Goal: Understand process/instructions: Learn how to perform a task or action

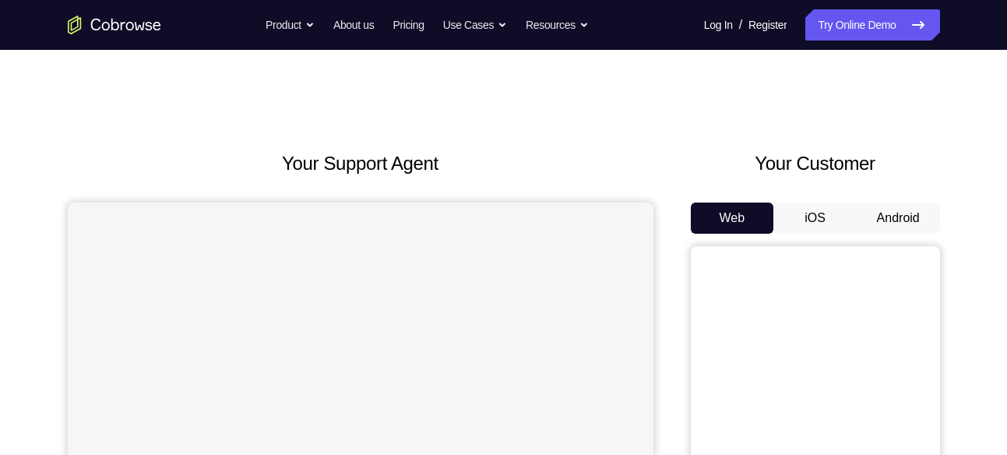
click at [899, 223] on button "Android" at bounding box center [898, 218] width 83 height 31
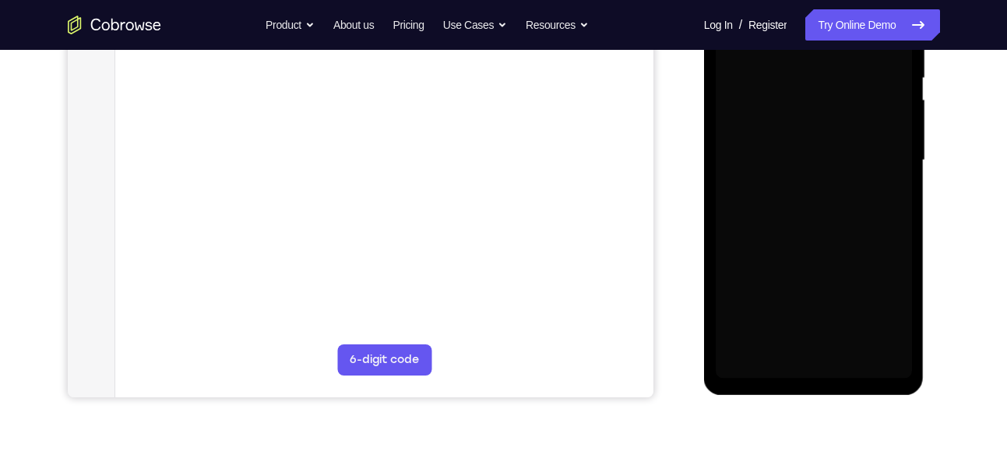
scroll to position [309, 0]
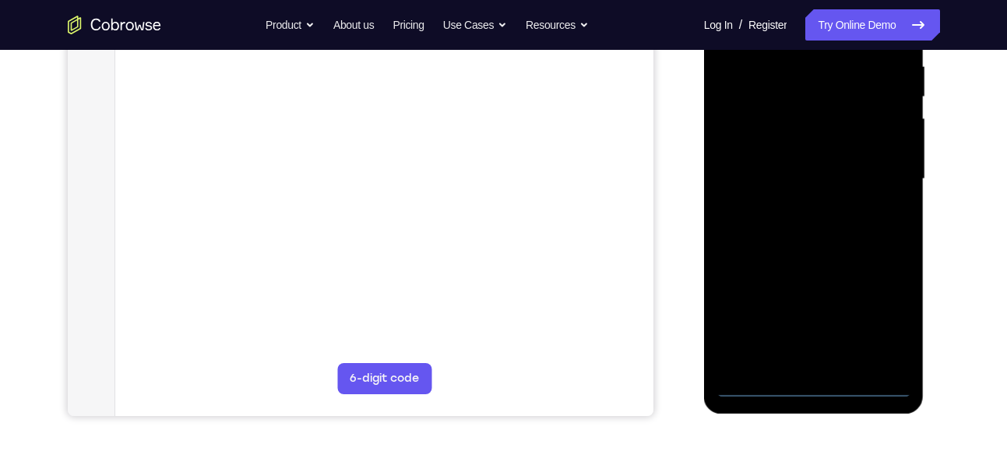
click at [827, 390] on div at bounding box center [814, 179] width 196 height 436
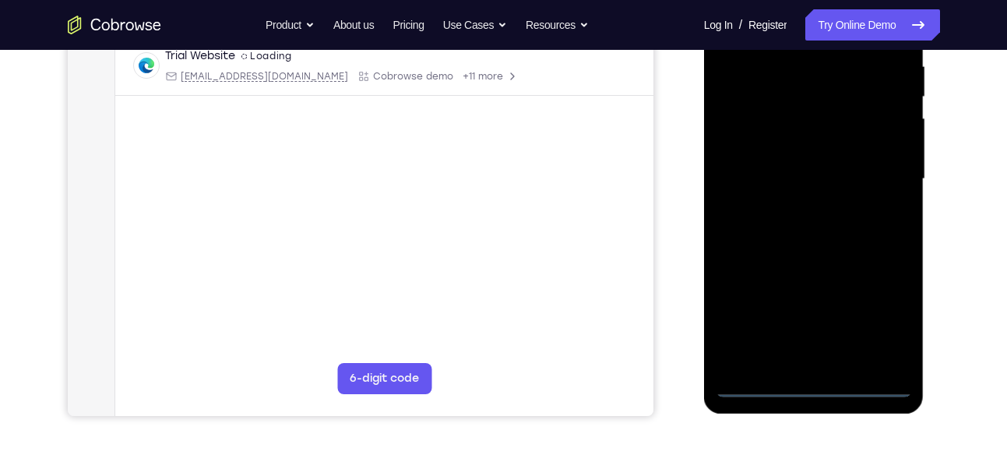
click at [897, 305] on div at bounding box center [814, 179] width 196 height 436
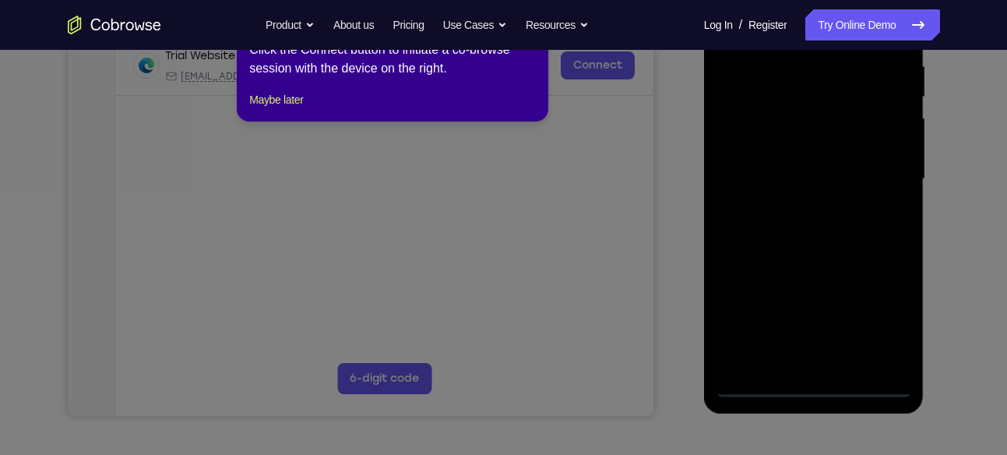
click at [284, 102] on div "1 of 8 × Click the Connect button to initiate a co-browse session with the devi…" at bounding box center [393, 61] width 312 height 122
click at [284, 109] on button "Maybe later" at bounding box center [276, 99] width 54 height 19
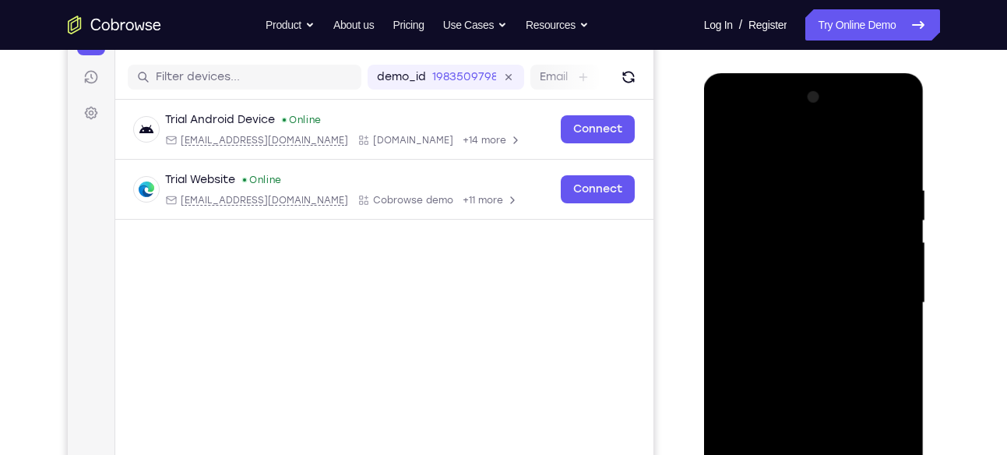
scroll to position [182, 0]
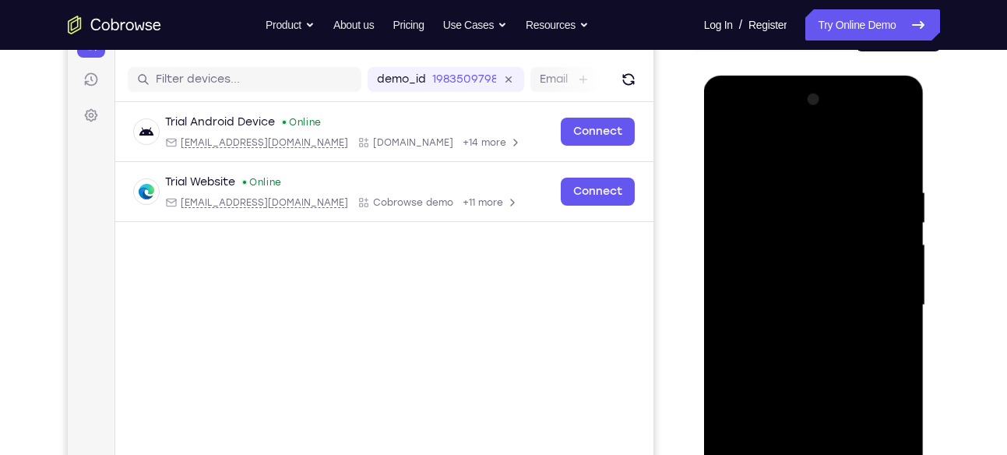
click at [781, 158] on div at bounding box center [814, 305] width 196 height 436
click at [883, 301] on div at bounding box center [814, 305] width 196 height 436
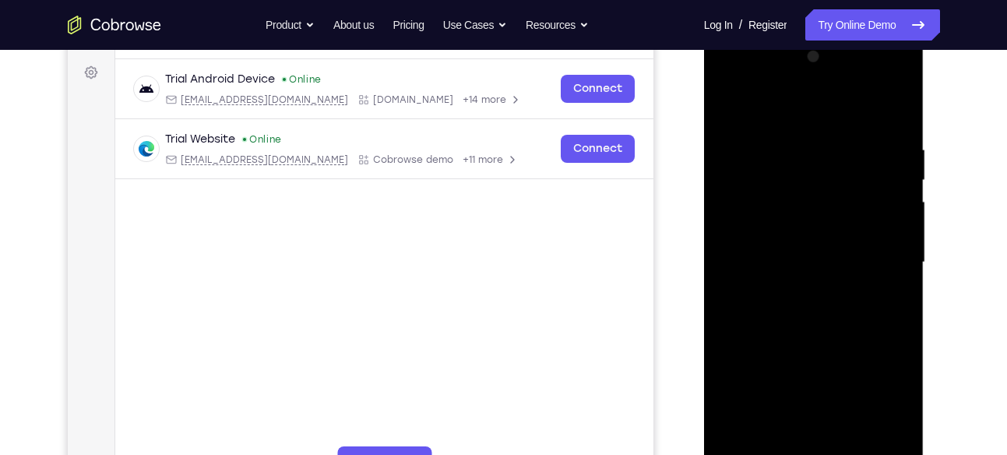
scroll to position [226, 0]
click at [798, 291] on div at bounding box center [814, 262] width 196 height 436
click at [808, 333] on div at bounding box center [814, 262] width 196 height 436
click at [809, 340] on div at bounding box center [814, 262] width 196 height 436
click at [784, 196] on div at bounding box center [814, 262] width 196 height 436
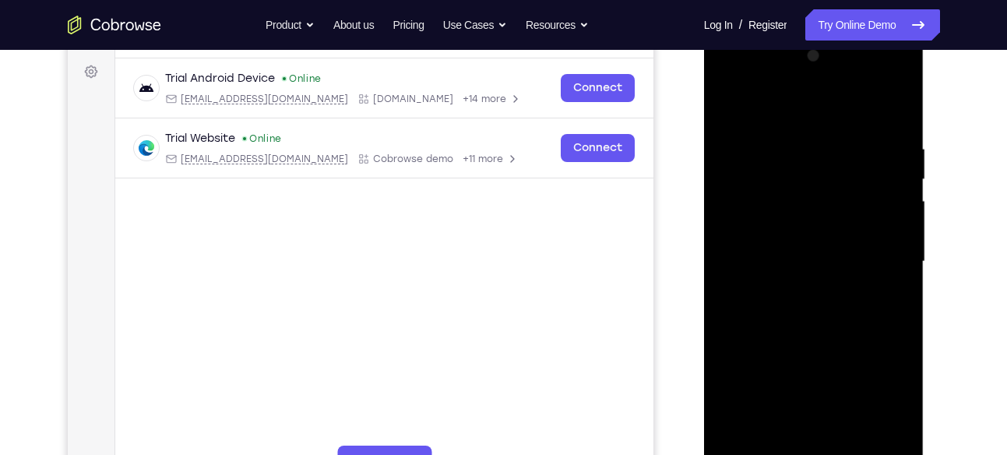
click at [789, 224] on div at bounding box center [814, 262] width 196 height 436
click at [785, 275] on div at bounding box center [814, 262] width 196 height 436
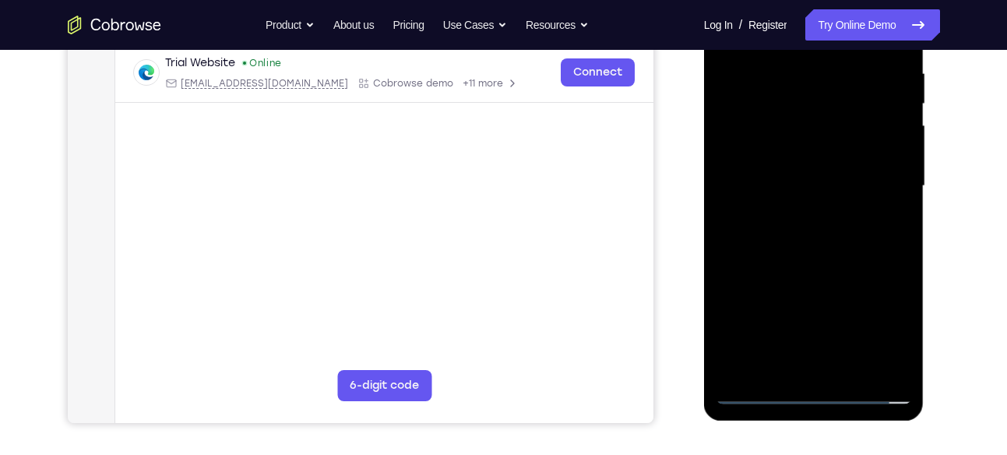
scroll to position [306, 0]
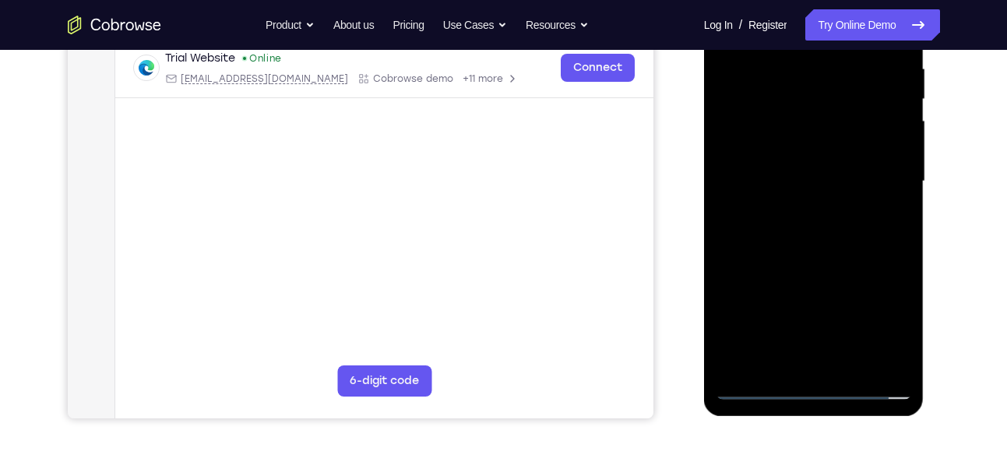
click at [802, 365] on div at bounding box center [814, 181] width 196 height 436
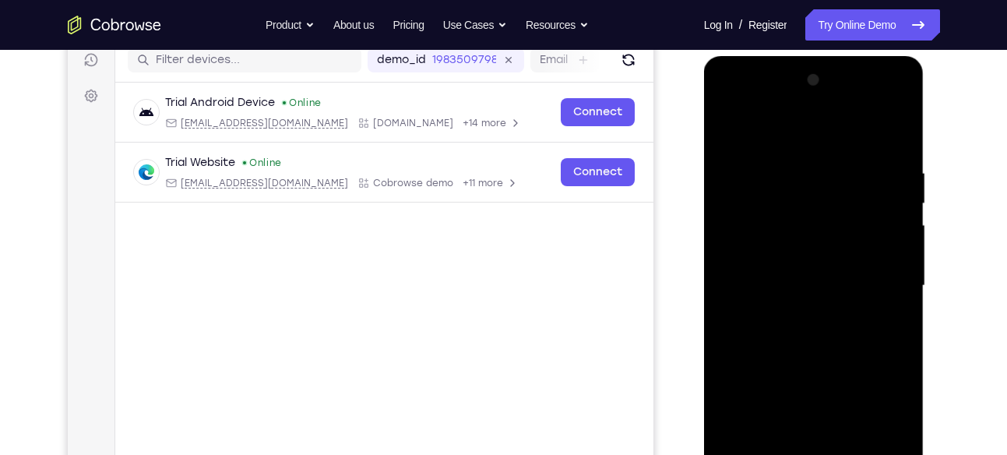
scroll to position [199, 0]
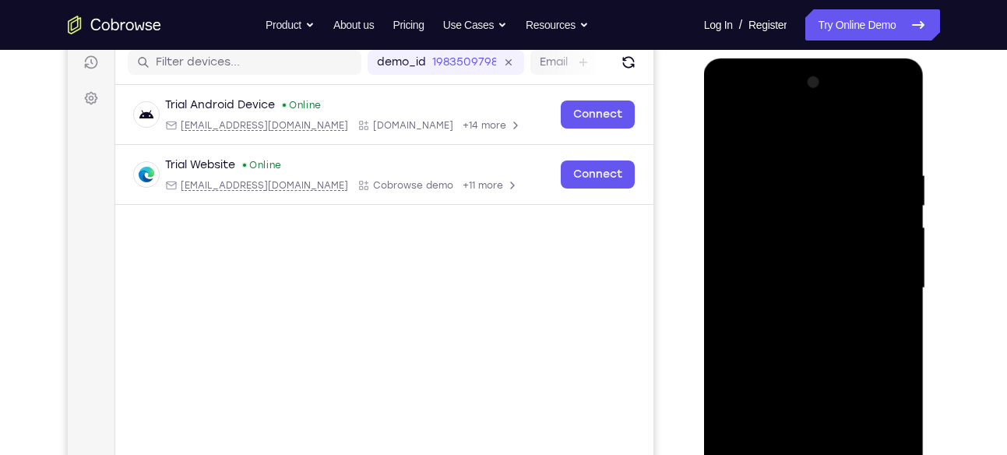
click at [762, 223] on div at bounding box center [814, 288] width 196 height 436
click at [821, 352] on div at bounding box center [814, 288] width 196 height 436
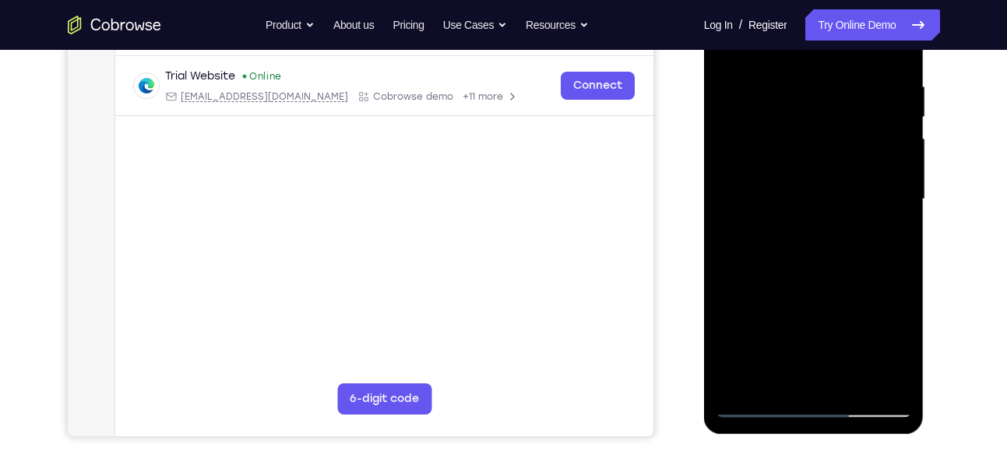
scroll to position [289, 0]
click at [841, 301] on div at bounding box center [814, 199] width 196 height 436
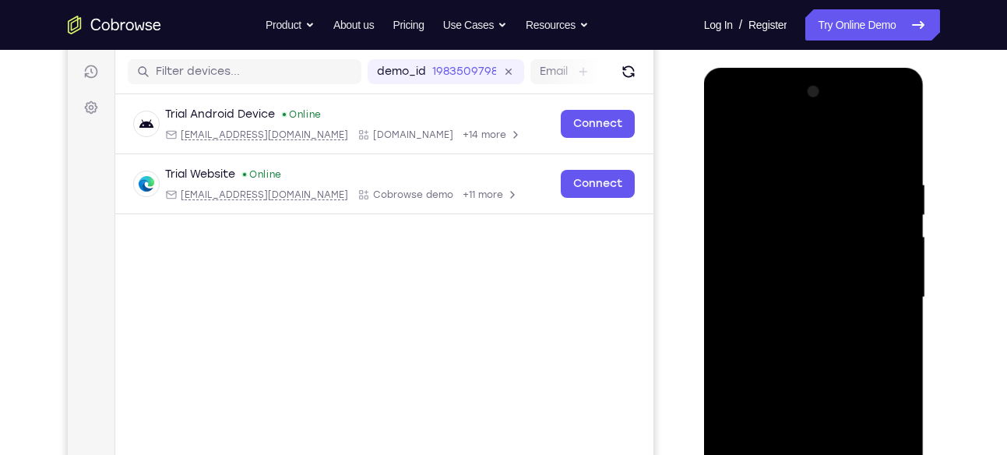
scroll to position [189, 0]
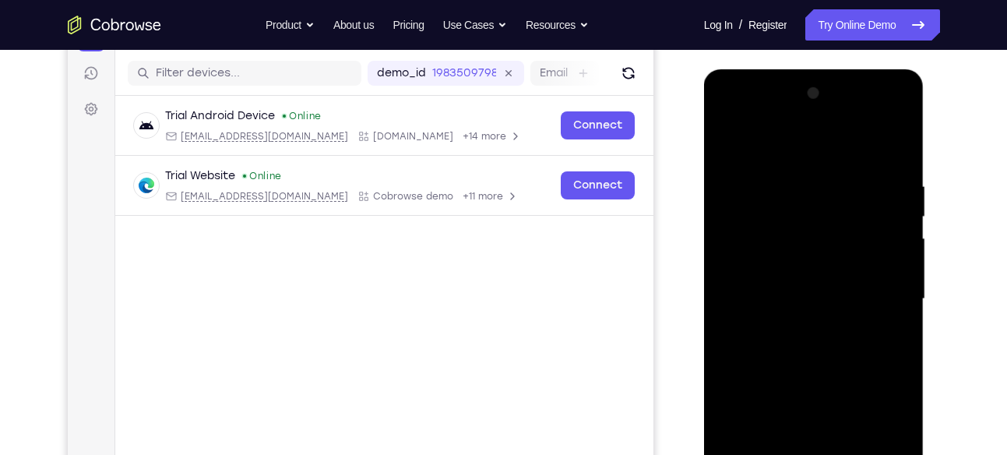
click at [791, 184] on div at bounding box center [814, 299] width 196 height 436
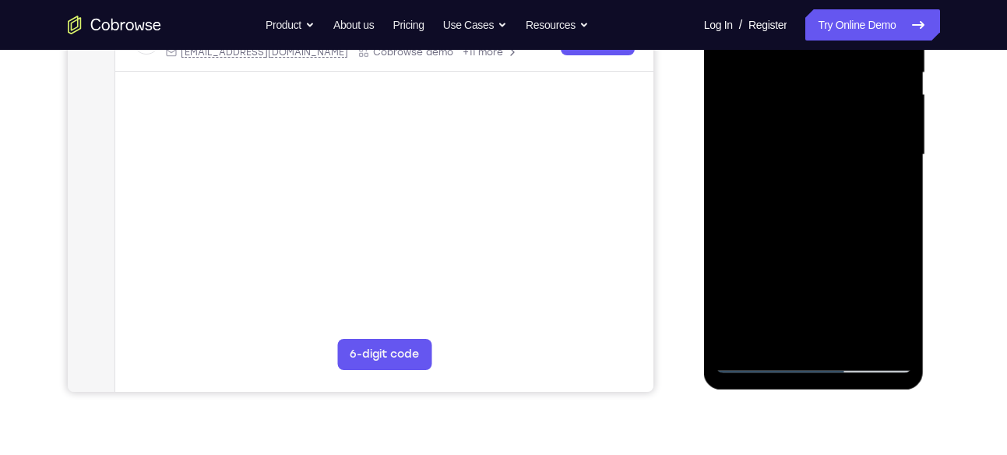
scroll to position [333, 0]
click at [873, 330] on div at bounding box center [814, 154] width 196 height 436
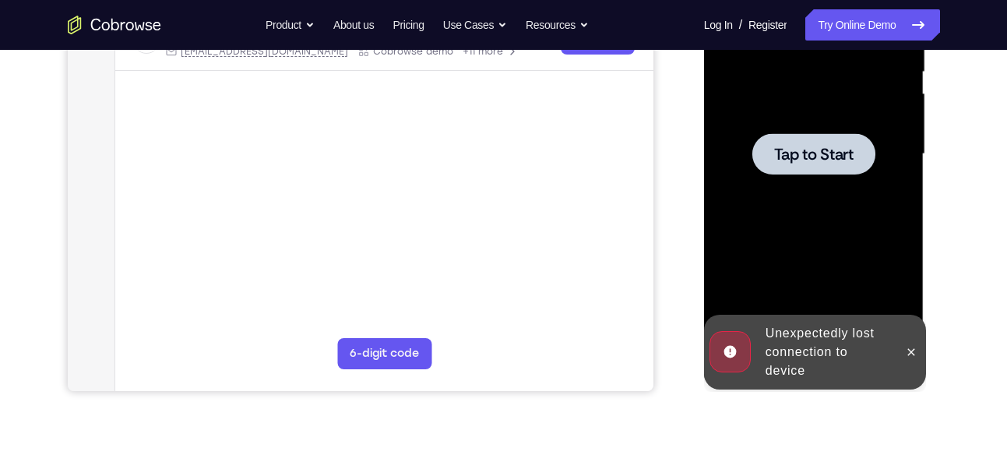
click at [820, 189] on div at bounding box center [814, 154] width 196 height 436
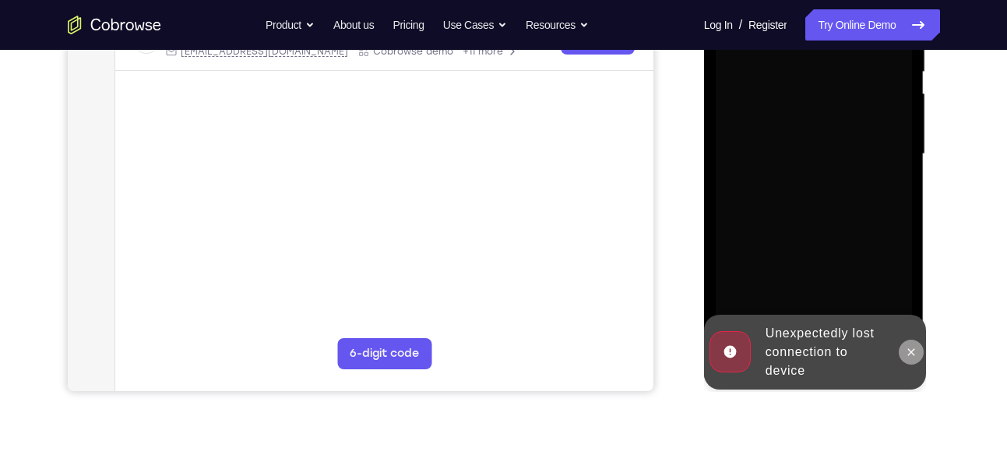
click at [903, 344] on button at bounding box center [911, 352] width 25 height 25
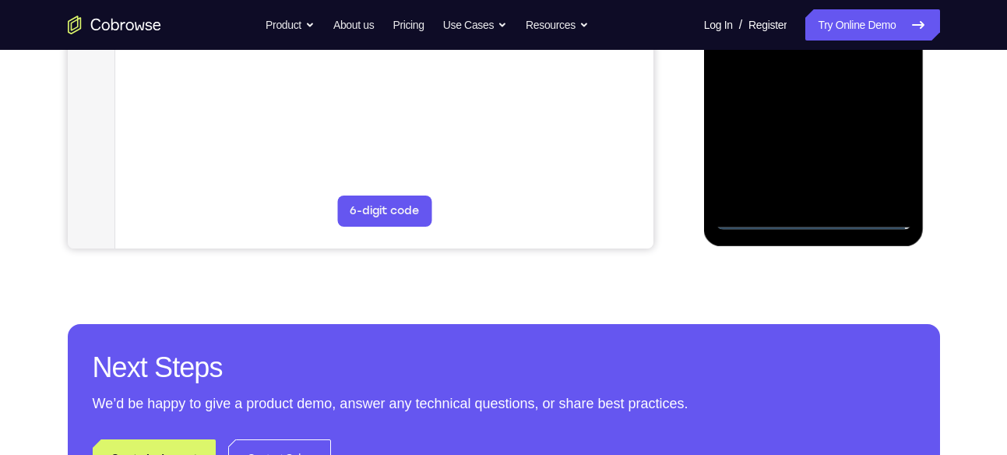
scroll to position [479, 0]
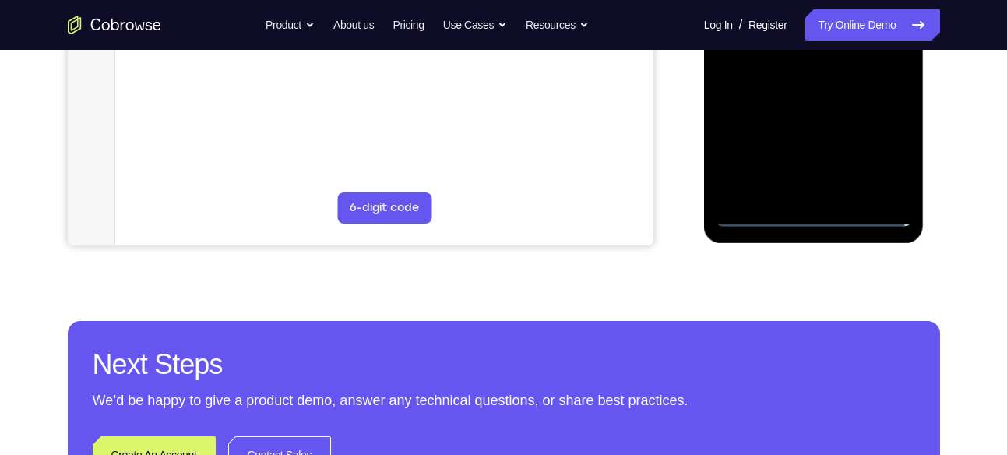
click at [815, 210] on div at bounding box center [814, 8] width 196 height 436
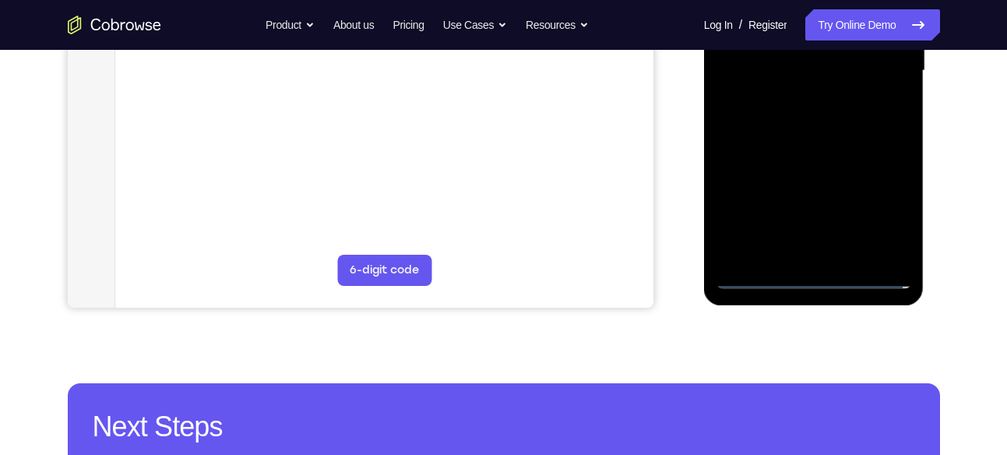
scroll to position [414, 0]
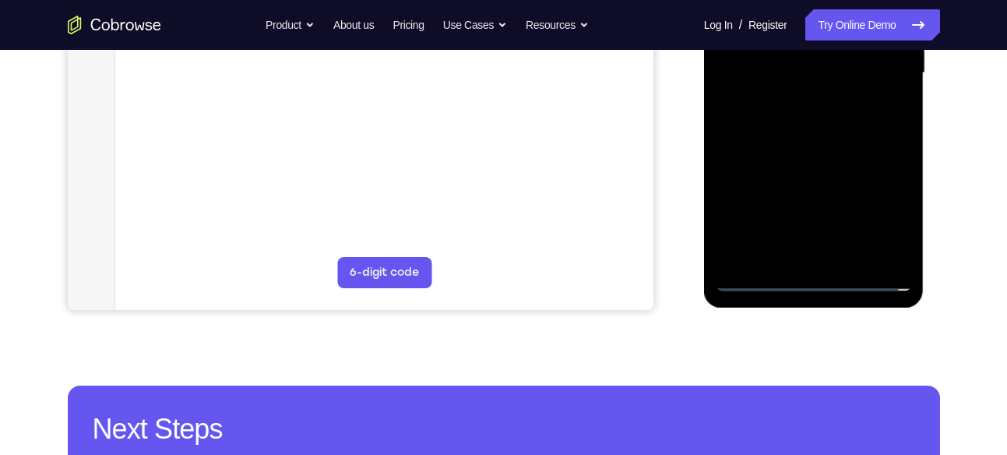
click at [819, 284] on div at bounding box center [814, 73] width 196 height 436
click at [883, 220] on div at bounding box center [814, 73] width 196 height 436
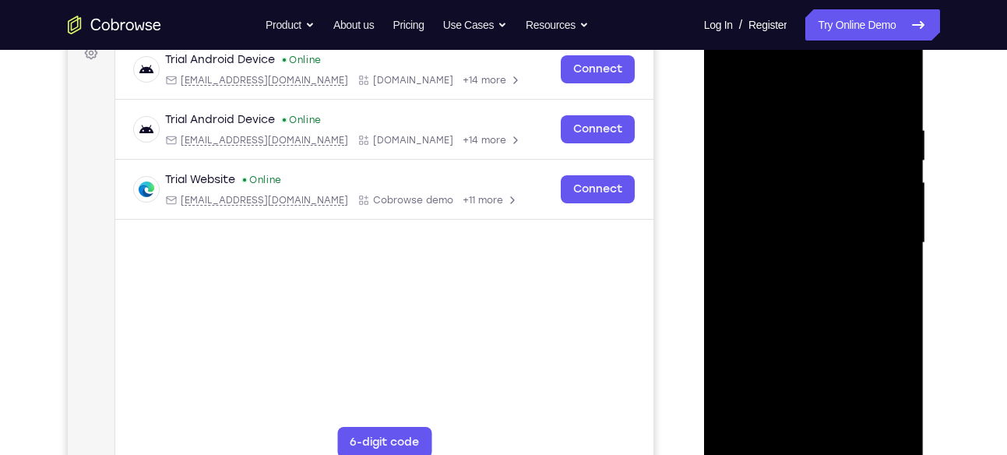
scroll to position [244, 0]
click at [751, 89] on div at bounding box center [814, 244] width 196 height 436
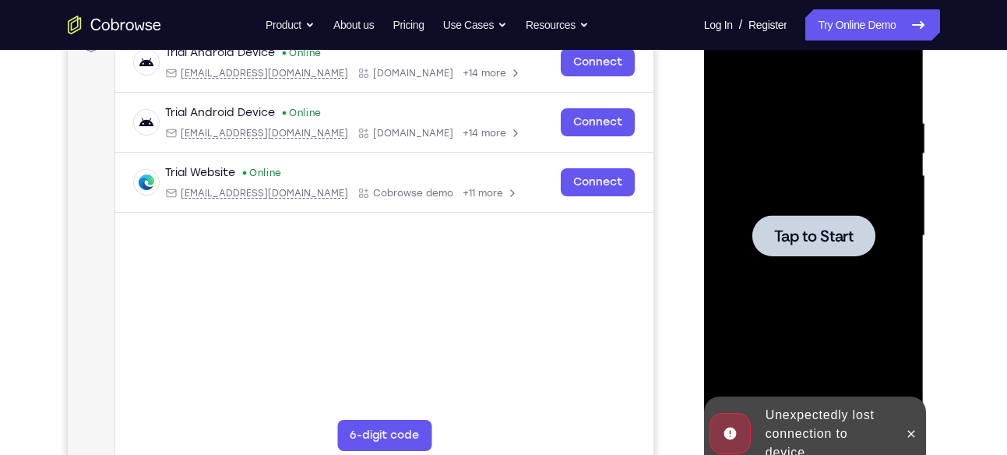
scroll to position [255, 0]
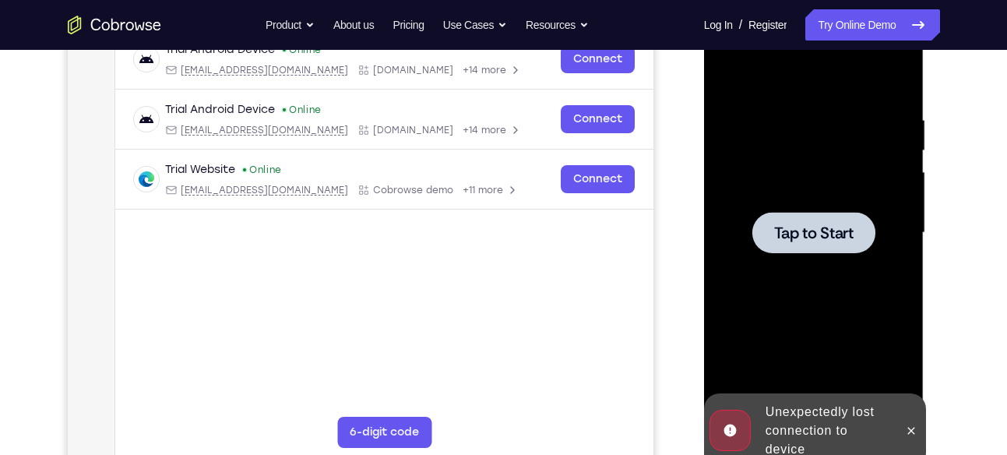
click at [792, 203] on div at bounding box center [814, 233] width 196 height 436
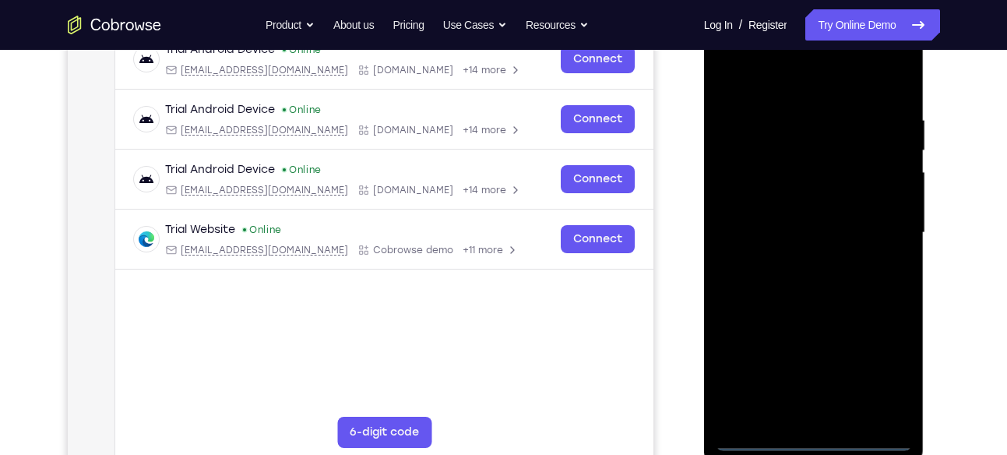
scroll to position [336, 0]
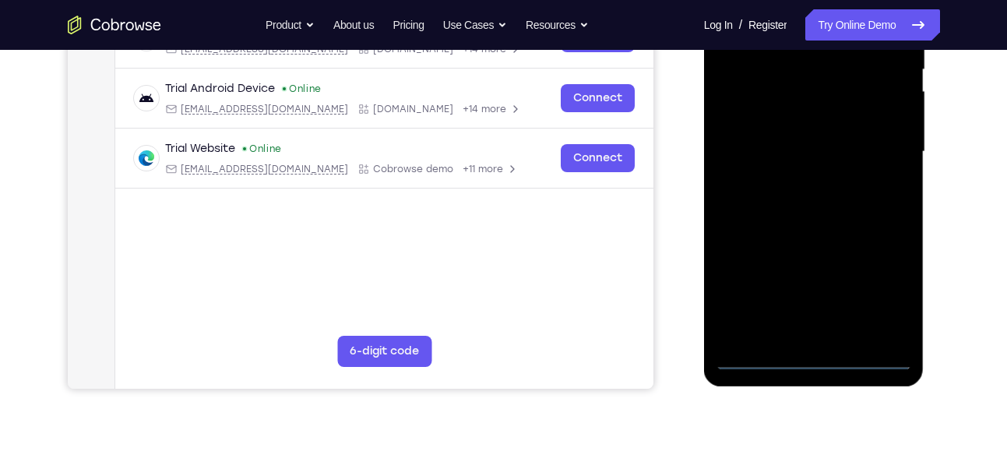
click at [811, 357] on div at bounding box center [814, 152] width 196 height 436
click at [878, 286] on div at bounding box center [814, 152] width 196 height 436
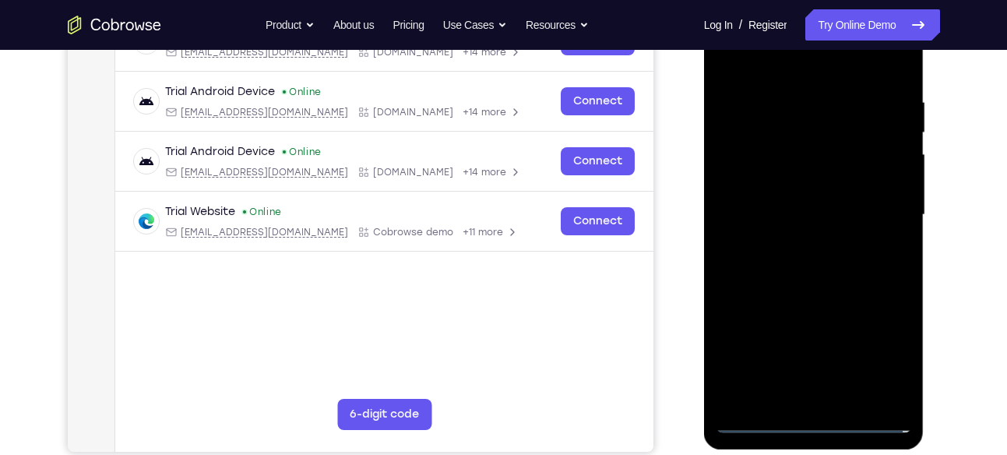
scroll to position [259, 0]
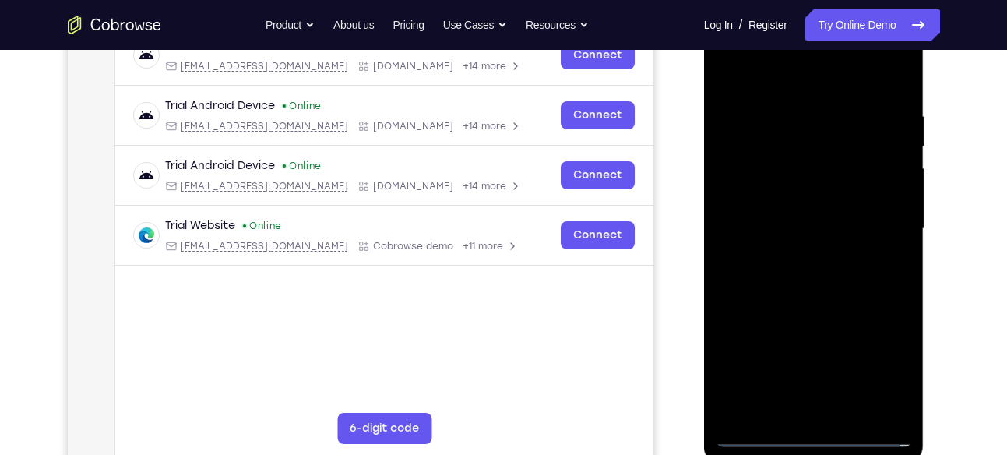
click at [786, 90] on div at bounding box center [814, 229] width 196 height 436
click at [879, 218] on div at bounding box center [814, 229] width 196 height 436
click at [797, 259] on div at bounding box center [814, 229] width 196 height 436
click at [823, 305] on div at bounding box center [814, 229] width 196 height 436
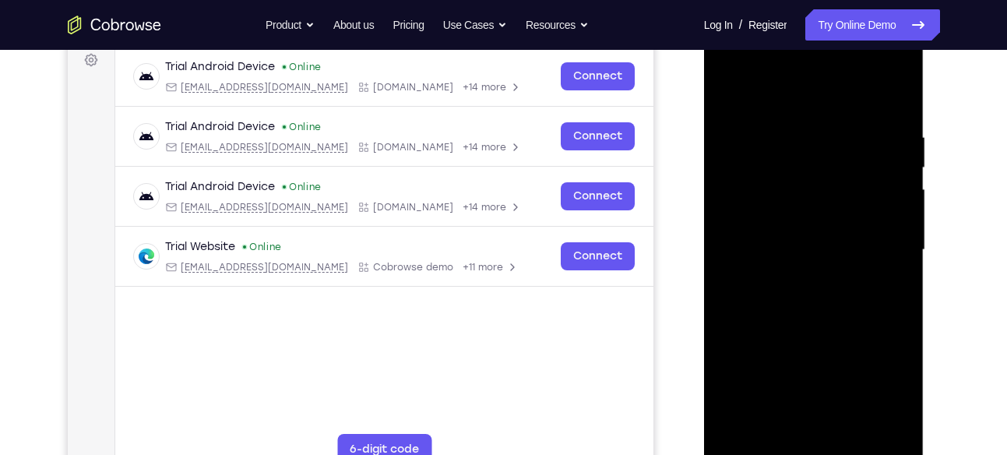
scroll to position [237, 0]
click at [799, 172] on div at bounding box center [814, 251] width 196 height 436
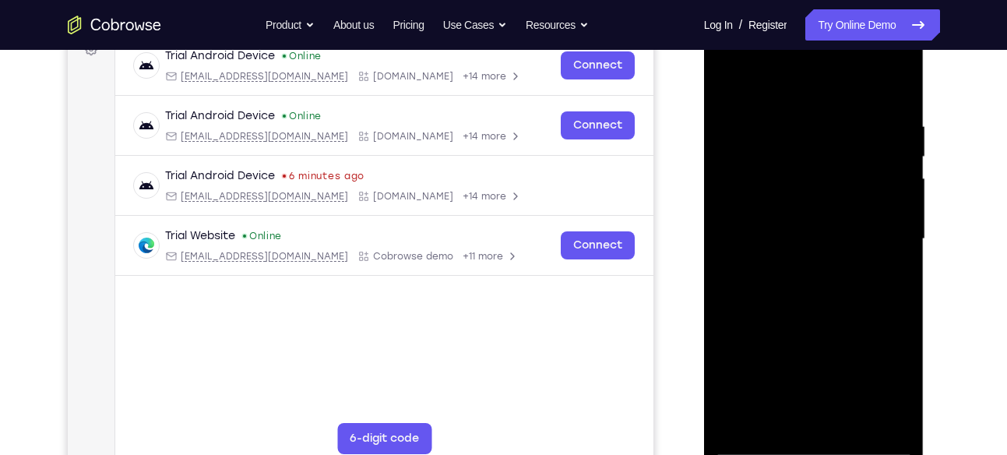
scroll to position [248, 0]
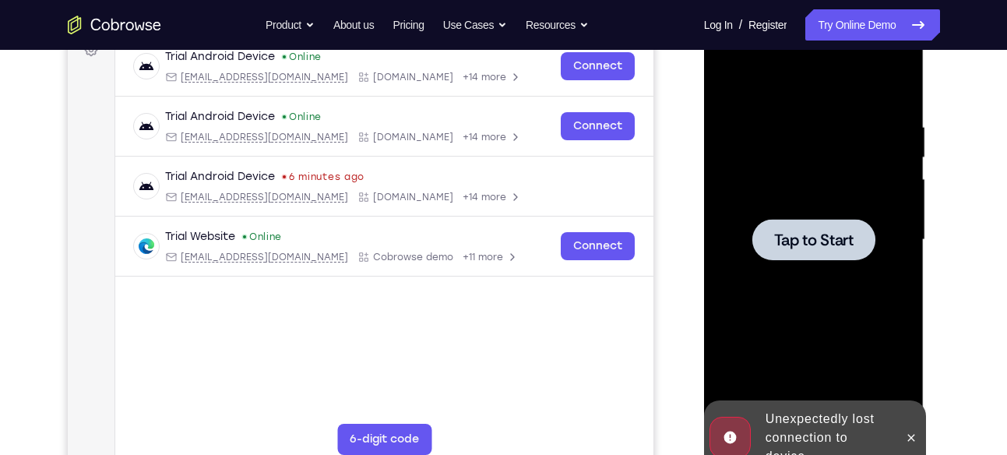
click at [813, 226] on div at bounding box center [814, 239] width 123 height 41
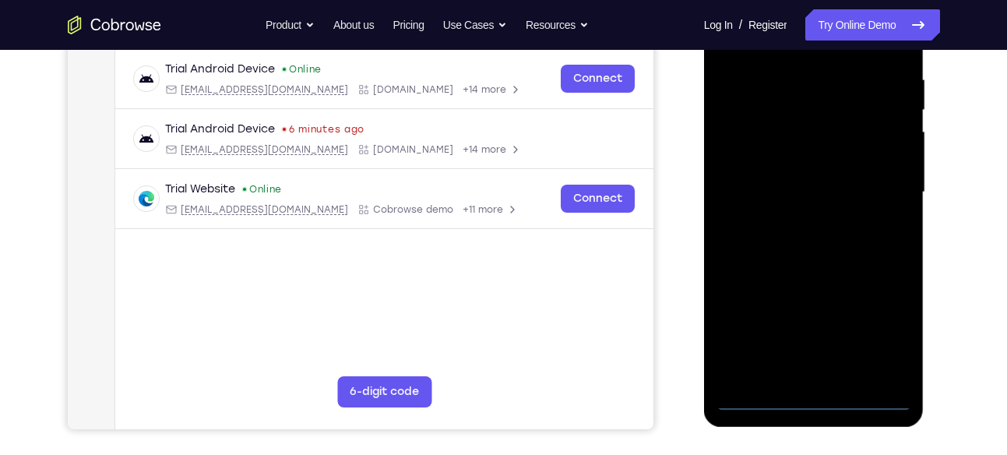
scroll to position [321, 0]
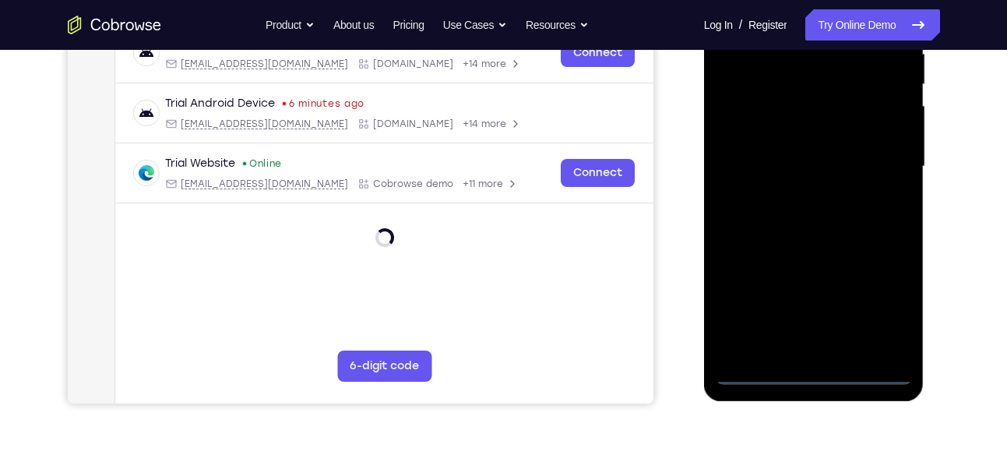
click at [813, 375] on div at bounding box center [814, 167] width 196 height 436
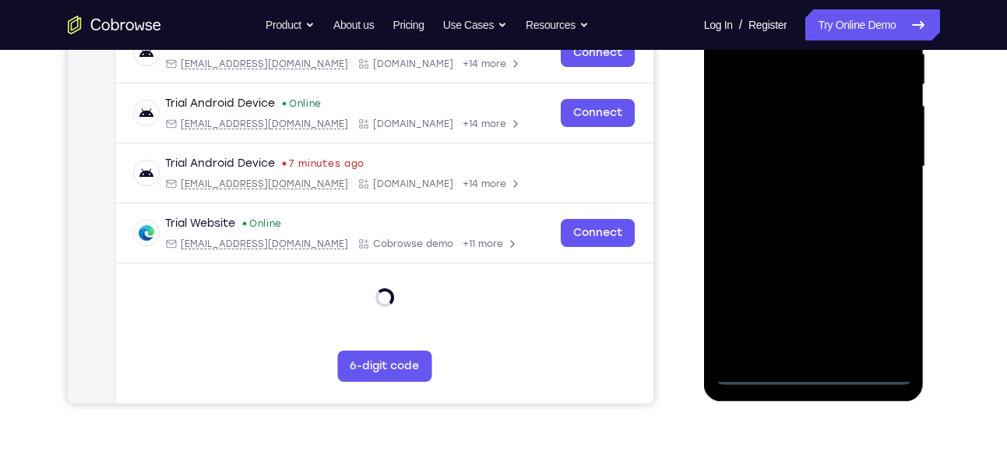
click at [872, 312] on div at bounding box center [814, 167] width 196 height 436
click at [843, 241] on div at bounding box center [814, 167] width 196 height 436
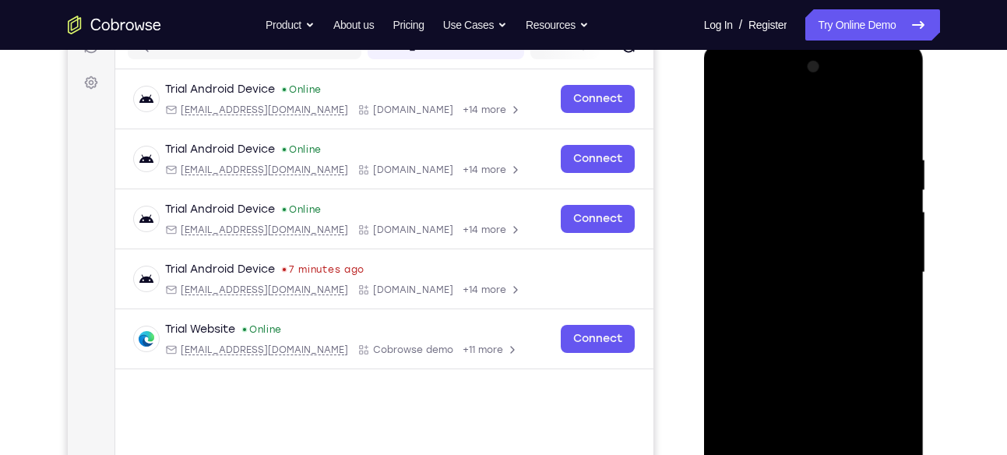
scroll to position [212, 0]
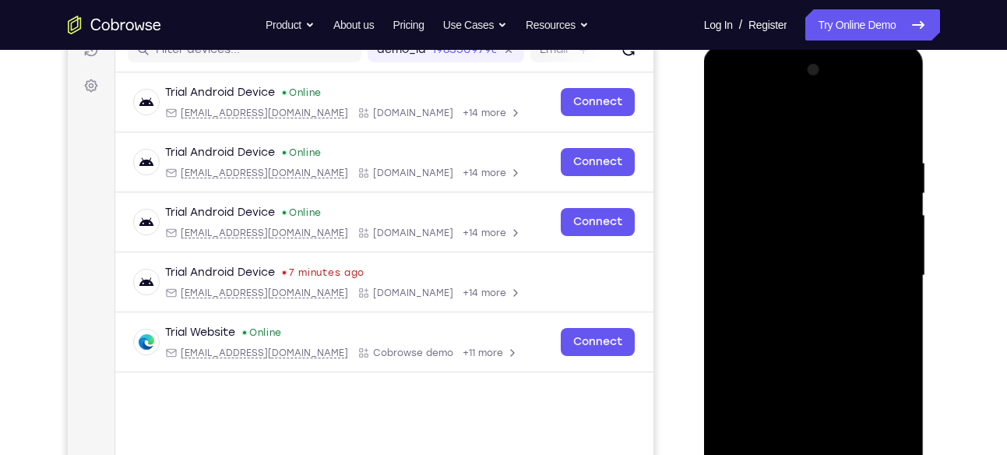
click at [878, 268] on div at bounding box center [814, 276] width 196 height 436
click at [791, 307] on div at bounding box center [814, 276] width 196 height 436
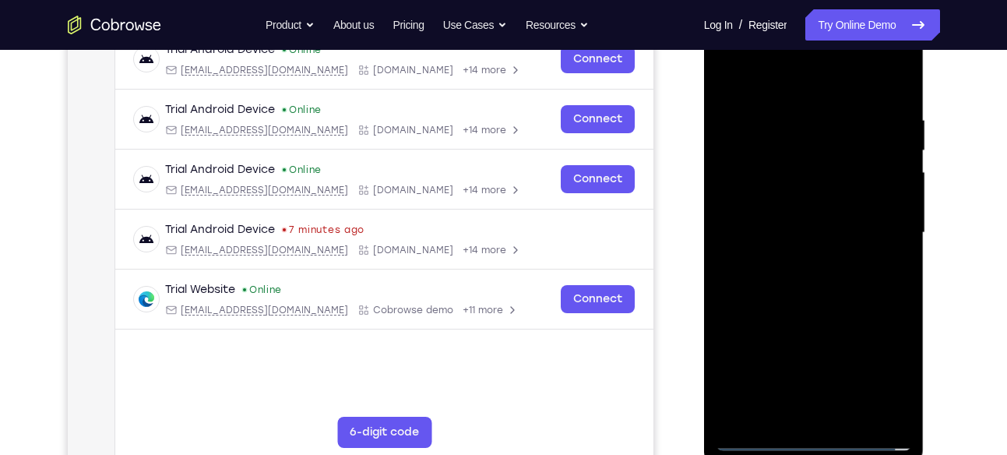
scroll to position [305, 0]
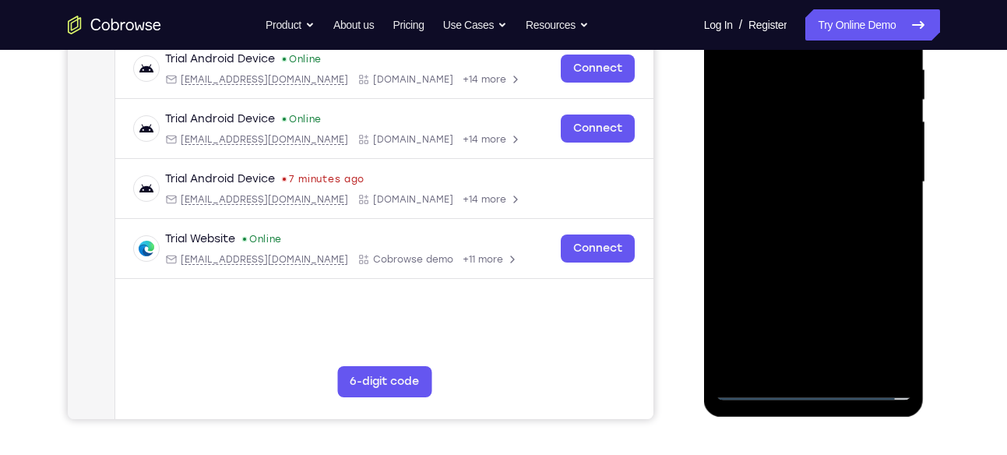
click at [799, 259] on div at bounding box center [814, 182] width 196 height 436
click at [793, 111] on div at bounding box center [814, 182] width 196 height 436
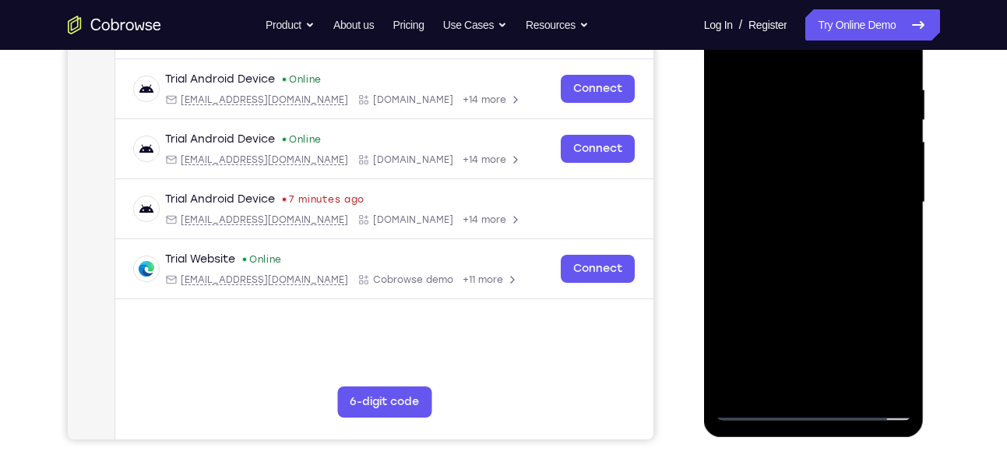
scroll to position [284, 0]
click at [783, 123] on div at bounding box center [814, 203] width 196 height 436
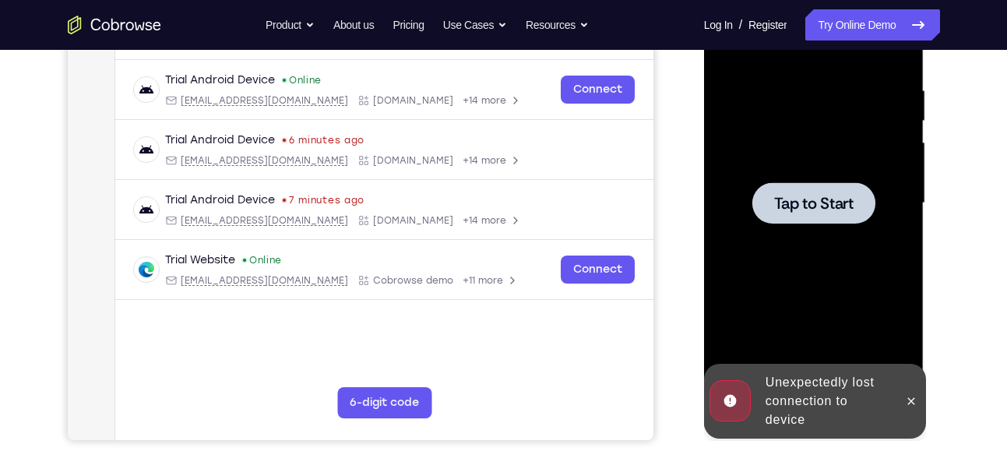
click at [811, 179] on div at bounding box center [814, 203] width 196 height 436
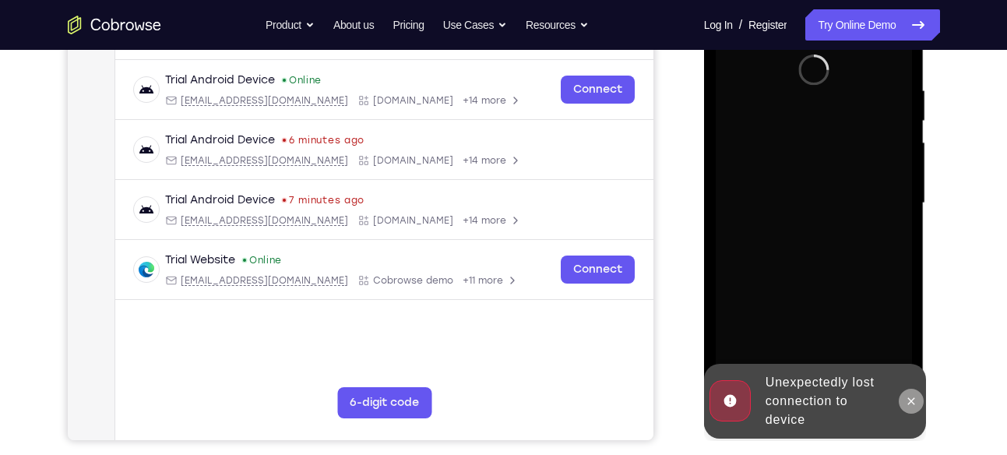
click at [912, 403] on icon at bounding box center [911, 401] width 12 height 12
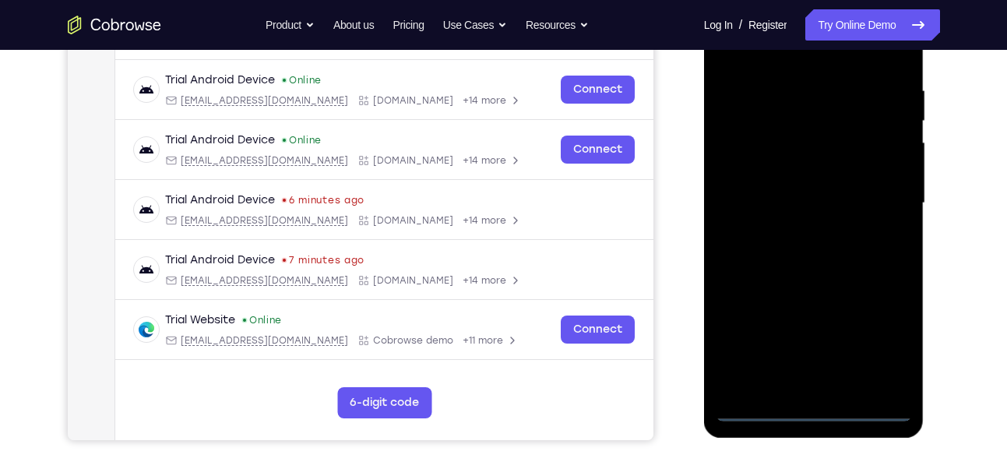
drag, startPoint x: 112, startPoint y: 432, endPoint x: 664, endPoint y: 403, distance: 552.3
click at [664, 403] on div "Your Support Agent Your Customer Web iOS Android" at bounding box center [504, 153] width 873 height 576
click at [875, 339] on div at bounding box center [814, 203] width 196 height 436
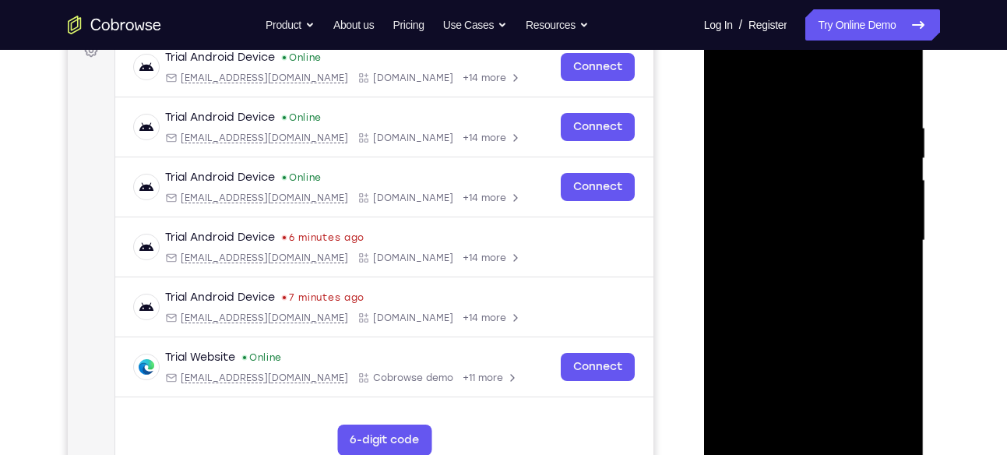
scroll to position [242, 0]
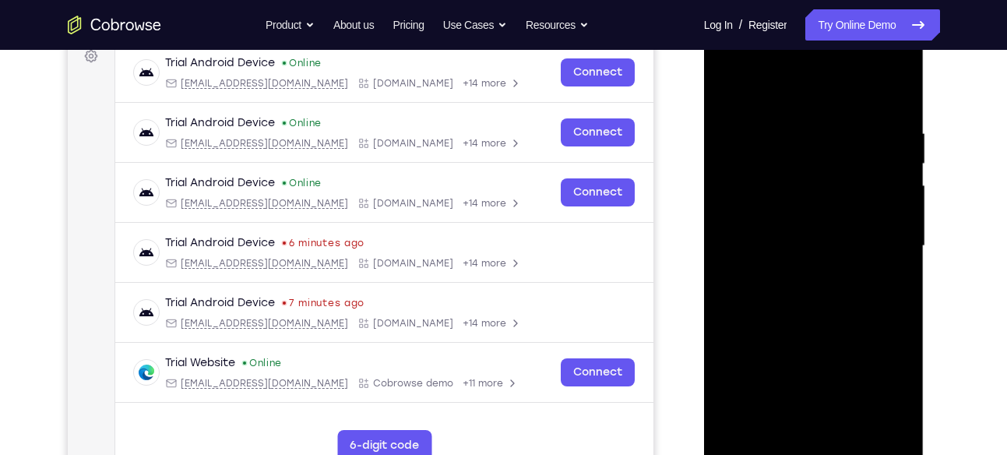
click at [788, 105] on div at bounding box center [814, 246] width 196 height 436
click at [876, 245] on div at bounding box center [814, 246] width 196 height 436
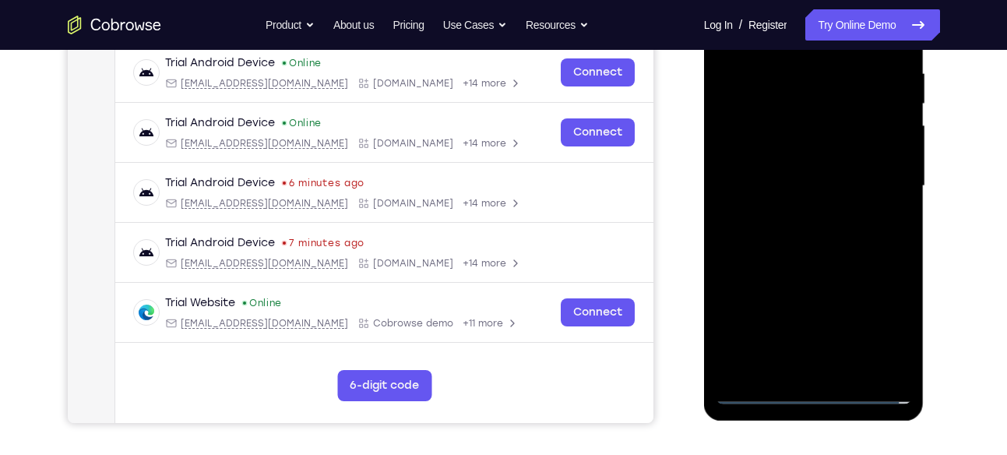
scroll to position [302, 0]
click at [835, 369] on div at bounding box center [814, 185] width 196 height 436
click at [822, 262] on div at bounding box center [814, 185] width 196 height 436
click at [785, 116] on div at bounding box center [814, 185] width 196 height 436
click at [780, 142] on div at bounding box center [814, 185] width 196 height 436
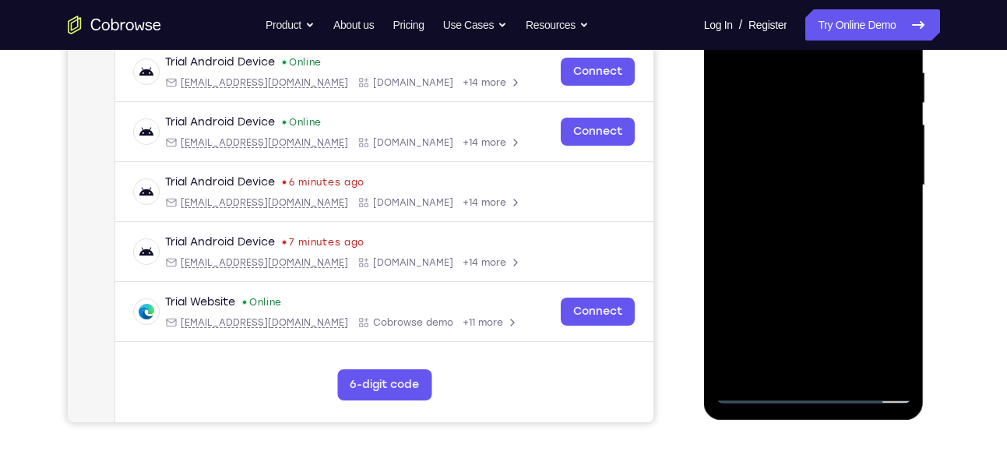
click at [810, 198] on div at bounding box center [814, 185] width 196 height 436
click at [848, 361] on div at bounding box center [814, 185] width 196 height 436
click at [838, 365] on div at bounding box center [814, 185] width 196 height 436
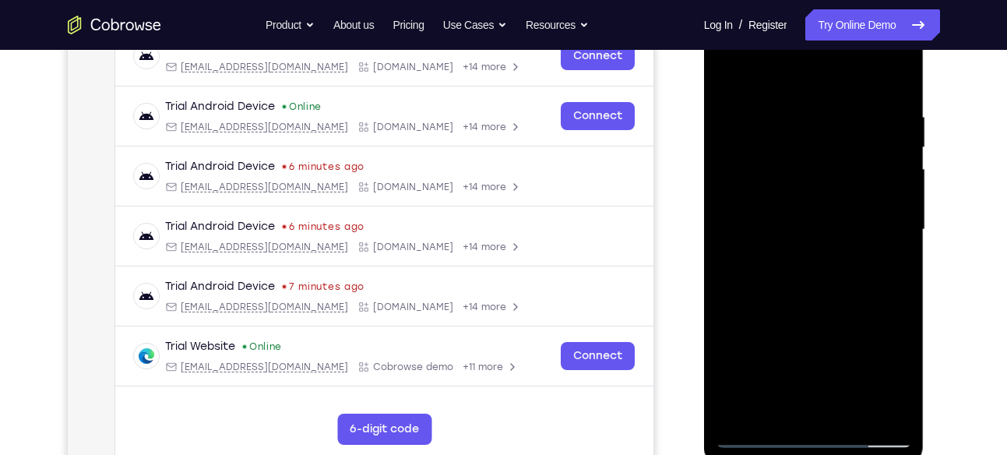
scroll to position [252, 0]
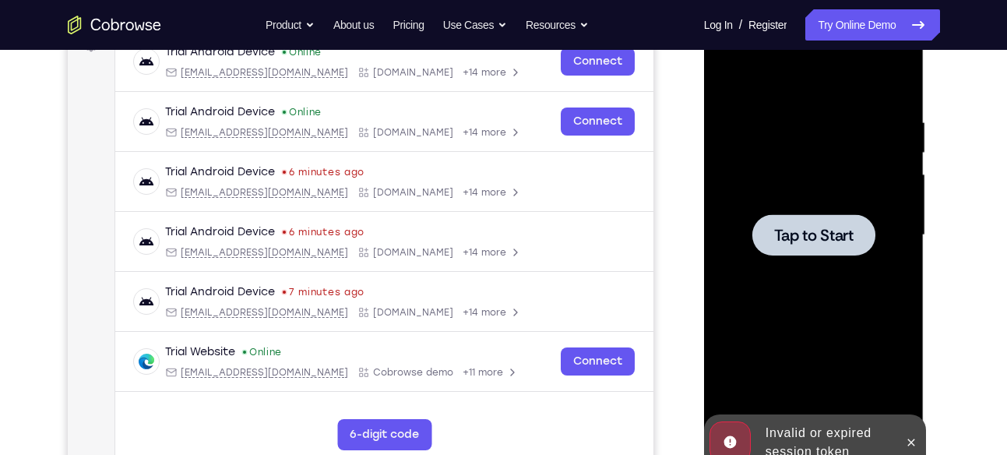
click at [806, 239] on span "Tap to Start" at bounding box center [813, 235] width 79 height 16
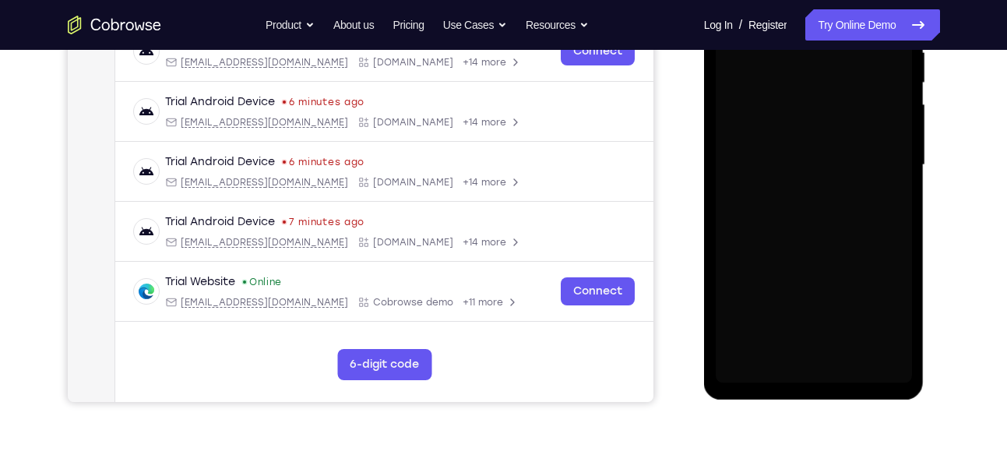
scroll to position [326, 0]
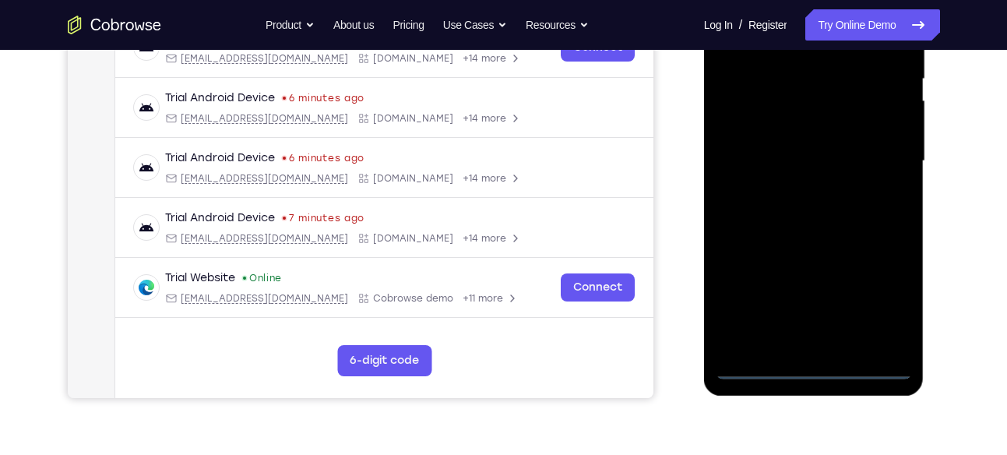
click at [820, 371] on div at bounding box center [814, 161] width 196 height 436
click at [818, 372] on div at bounding box center [814, 161] width 196 height 436
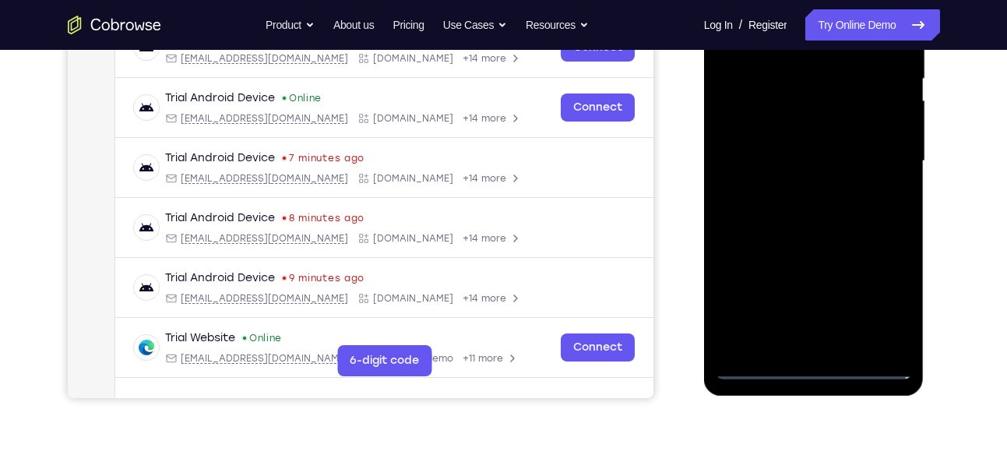
click at [886, 298] on div at bounding box center [814, 161] width 196 height 436
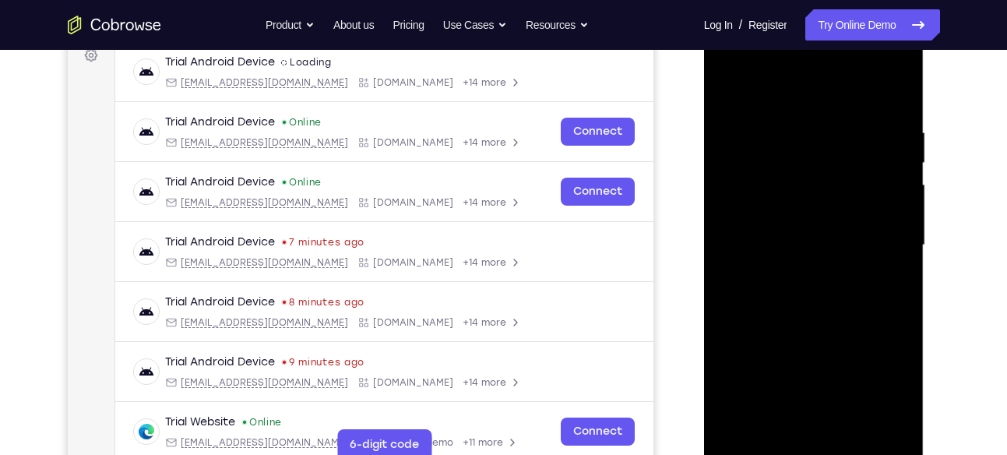
scroll to position [248, 0]
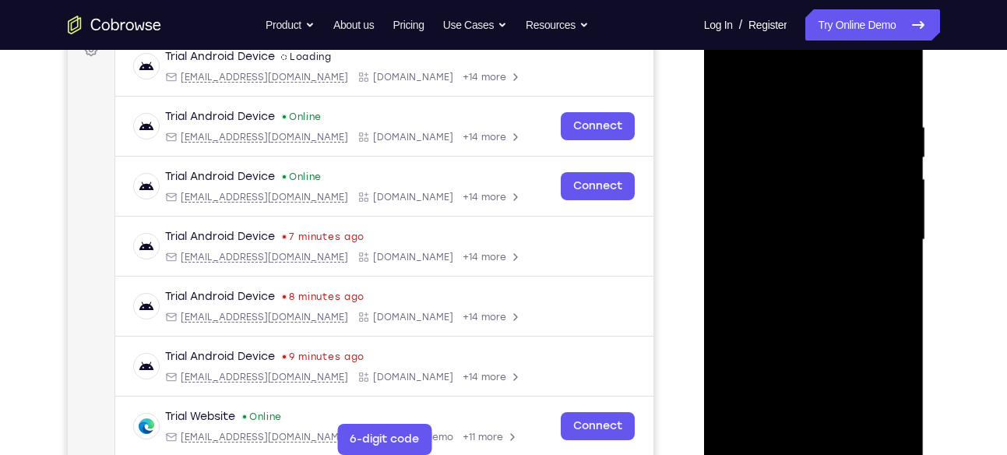
click at [770, 81] on div at bounding box center [814, 240] width 196 height 436
click at [873, 243] on div at bounding box center [814, 240] width 196 height 436
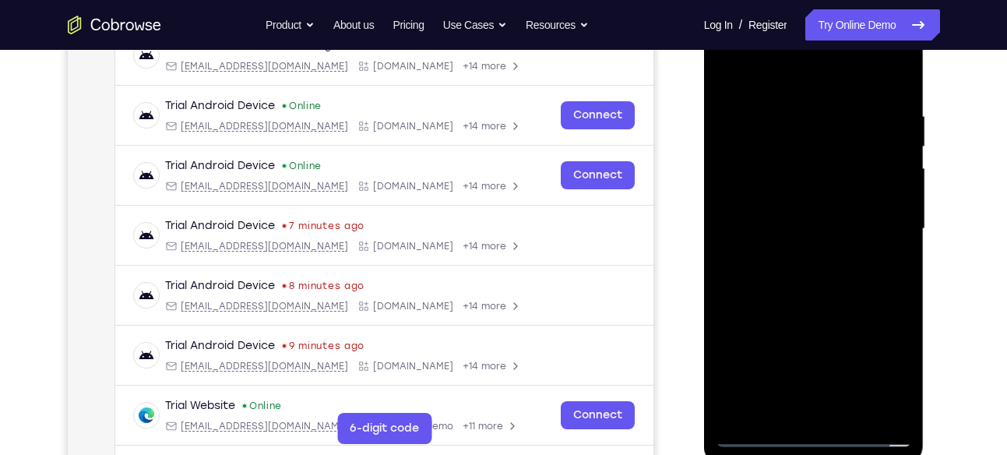
scroll to position [260, 0]
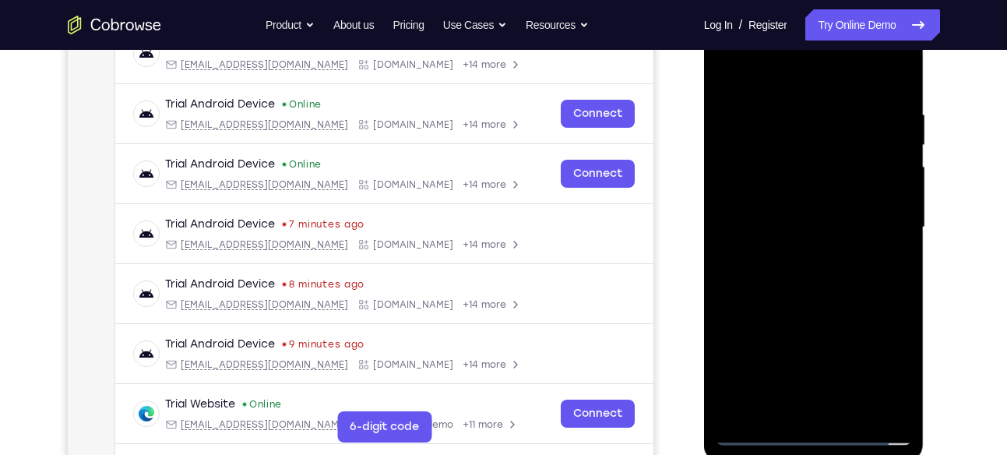
click at [790, 259] on div at bounding box center [814, 227] width 196 height 436
click at [791, 258] on div at bounding box center [814, 227] width 196 height 436
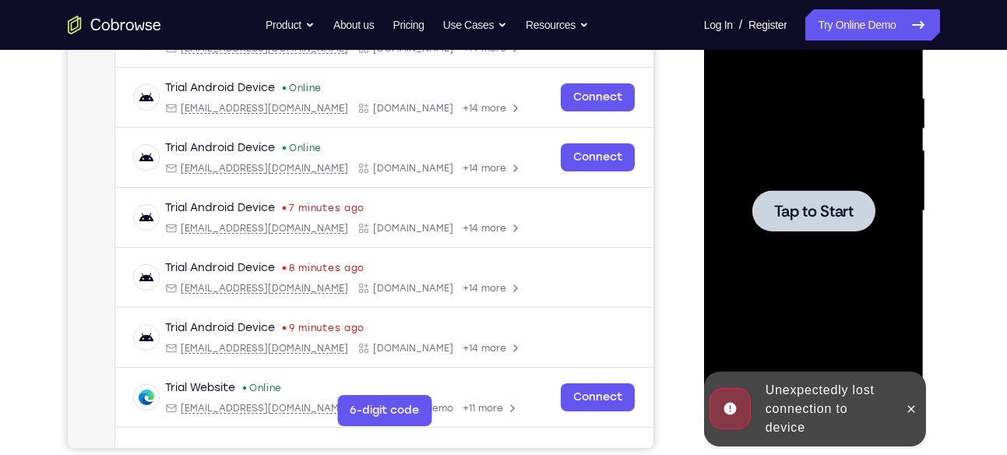
scroll to position [277, 0]
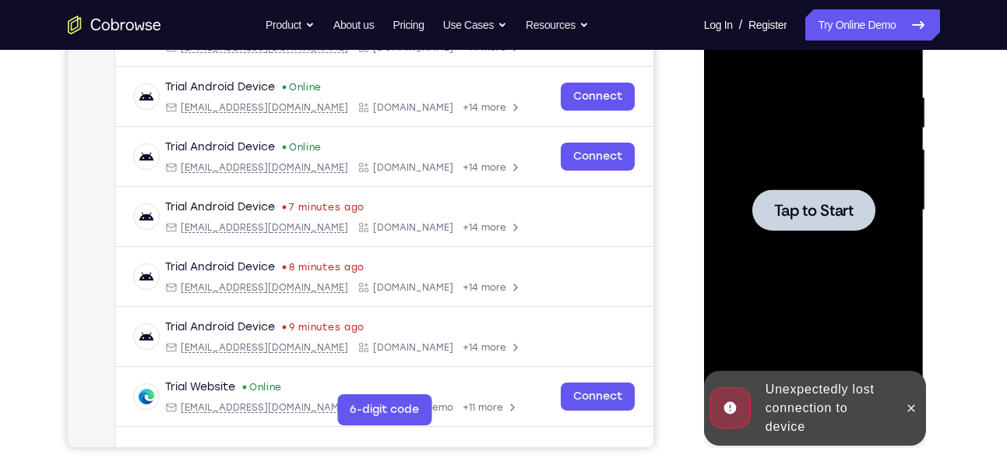
click at [802, 215] on span "Tap to Start" at bounding box center [813, 211] width 79 height 16
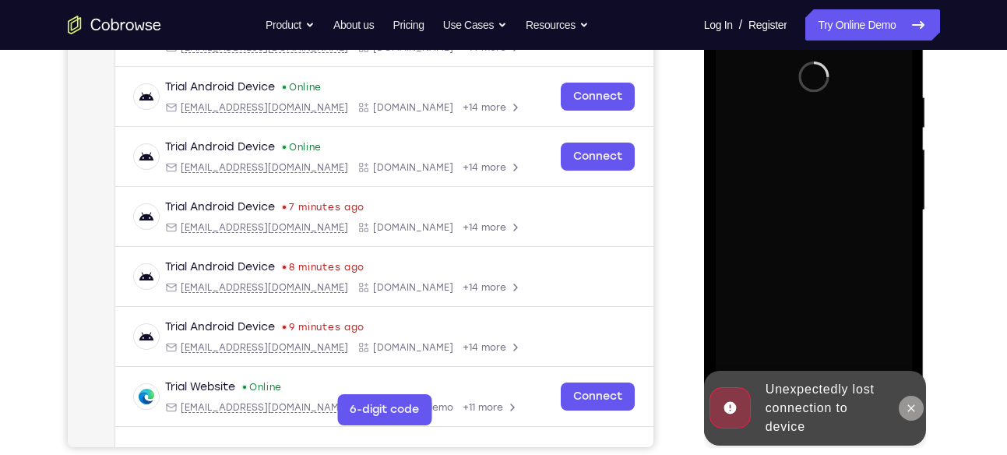
click at [911, 416] on button at bounding box center [911, 408] width 25 height 25
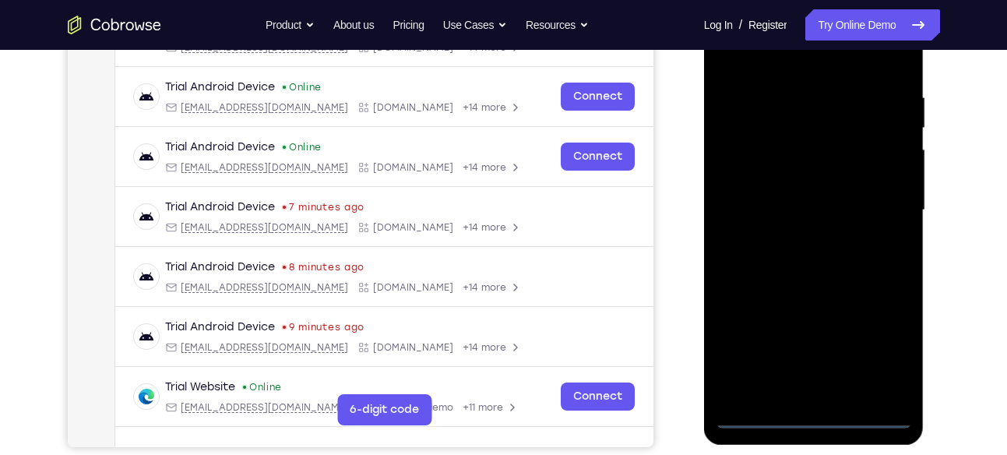
click at [814, 417] on div at bounding box center [814, 210] width 196 height 436
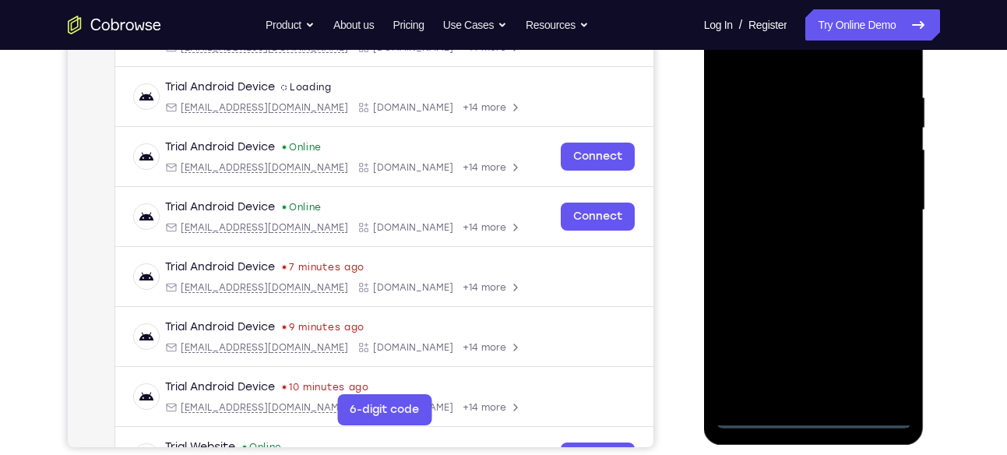
click at [877, 352] on div at bounding box center [814, 210] width 196 height 436
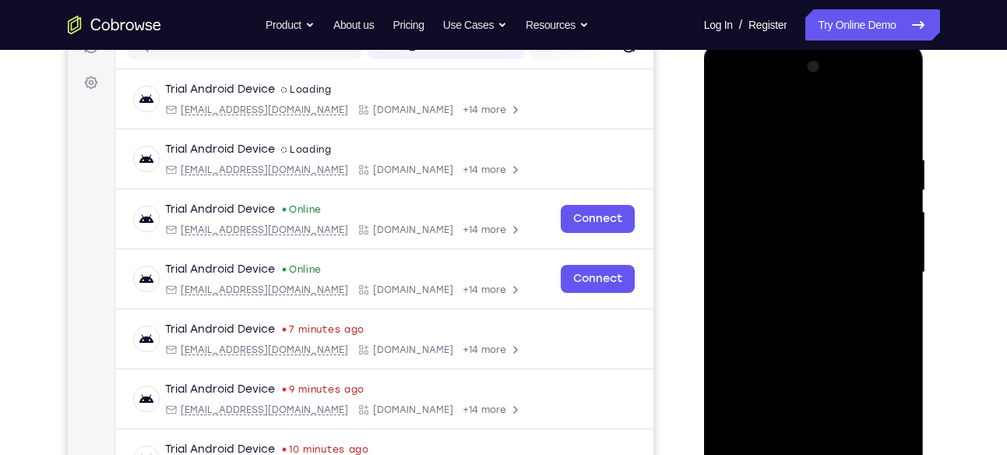
scroll to position [214, 0]
click at [774, 114] on div at bounding box center [814, 273] width 196 height 436
click at [882, 271] on div at bounding box center [814, 273] width 196 height 436
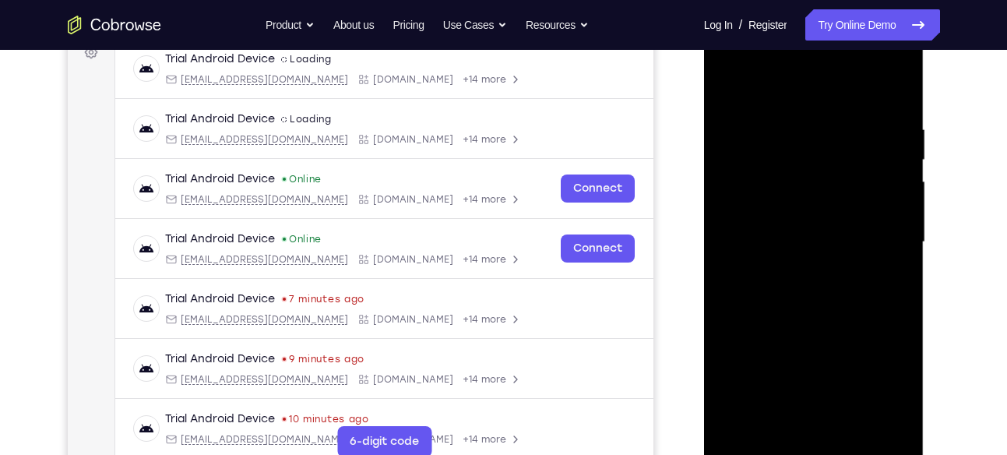
scroll to position [246, 0]
click at [799, 269] on div at bounding box center [814, 241] width 196 height 436
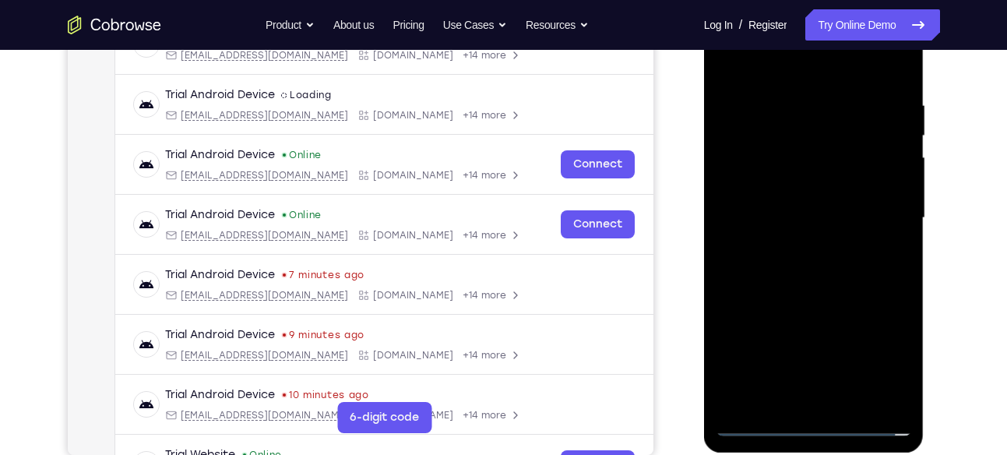
click at [800, 292] on div at bounding box center [814, 218] width 196 height 436
click at [831, 294] on div at bounding box center [814, 218] width 196 height 436
click at [793, 136] on div at bounding box center [814, 218] width 196 height 436
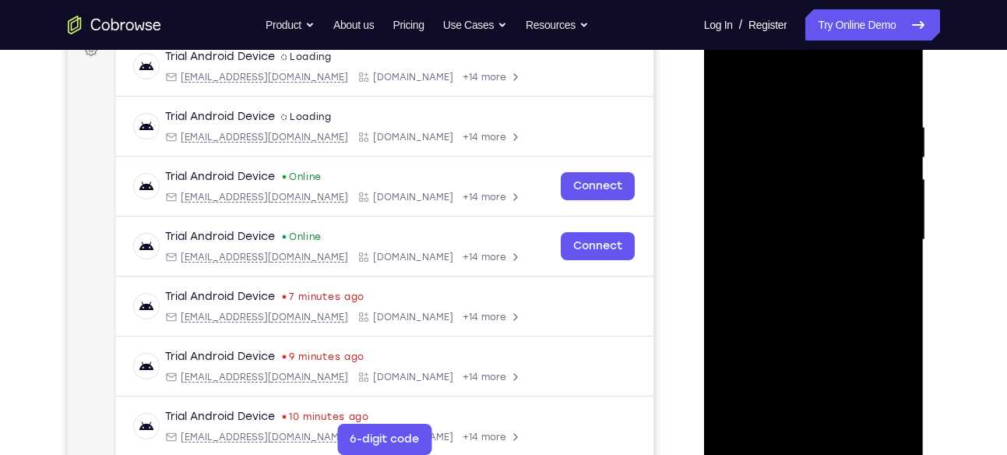
click at [824, 244] on div at bounding box center [814, 240] width 196 height 436
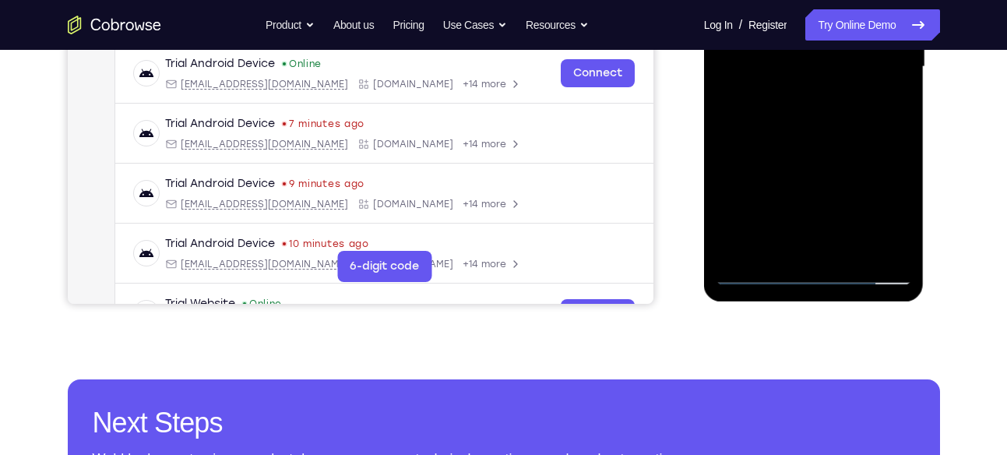
scroll to position [433, 0]
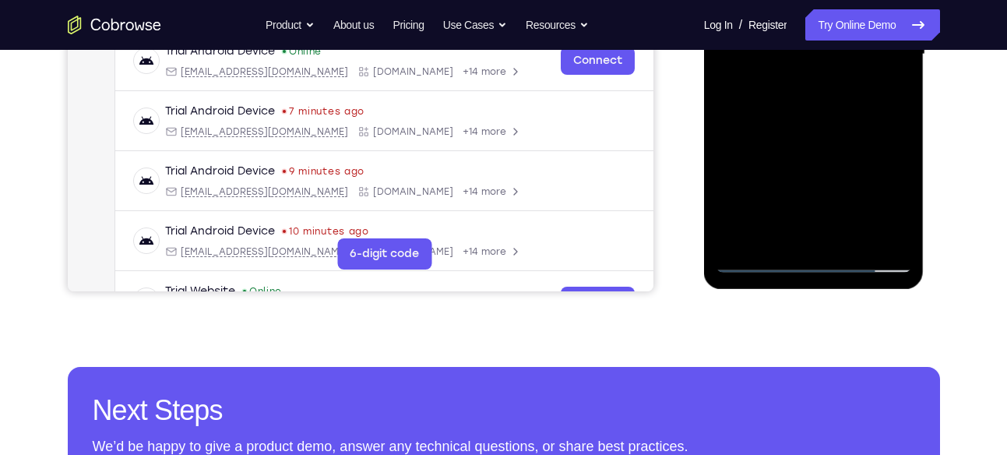
click at [840, 245] on div at bounding box center [814, 54] width 196 height 436
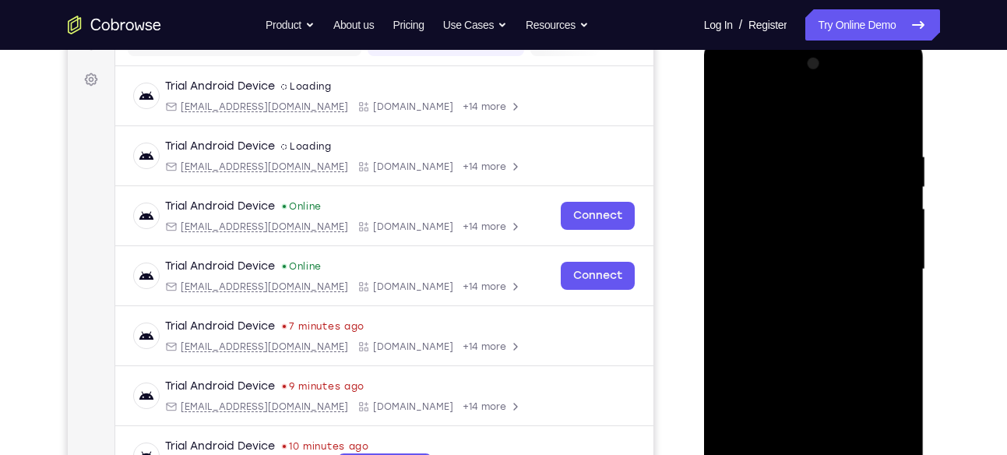
scroll to position [217, 0]
click at [776, 210] on div at bounding box center [814, 270] width 196 height 436
click at [897, 132] on div at bounding box center [814, 270] width 196 height 436
click at [800, 146] on div at bounding box center [814, 270] width 196 height 436
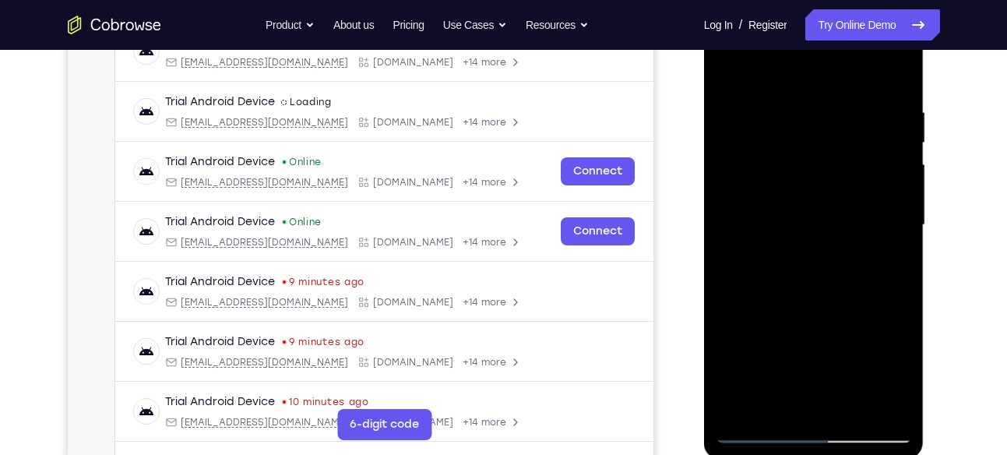
scroll to position [306, 0]
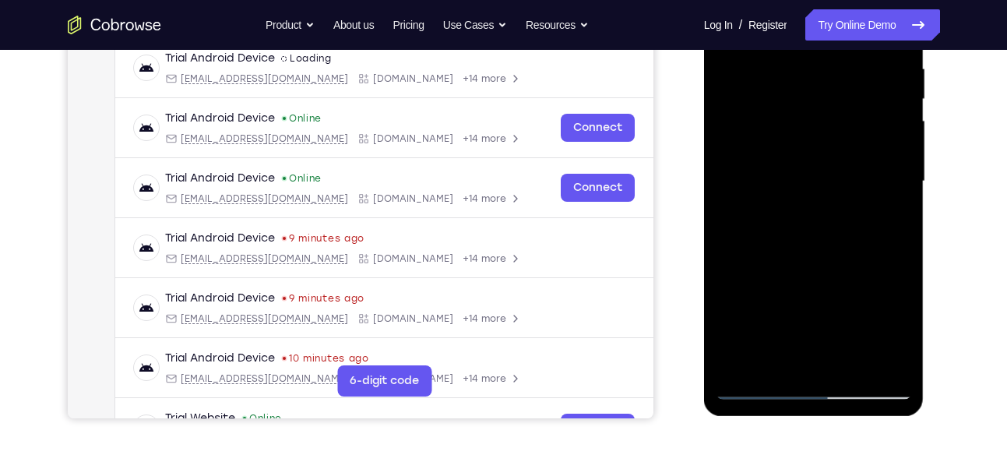
click at [875, 354] on div at bounding box center [814, 181] width 196 height 436
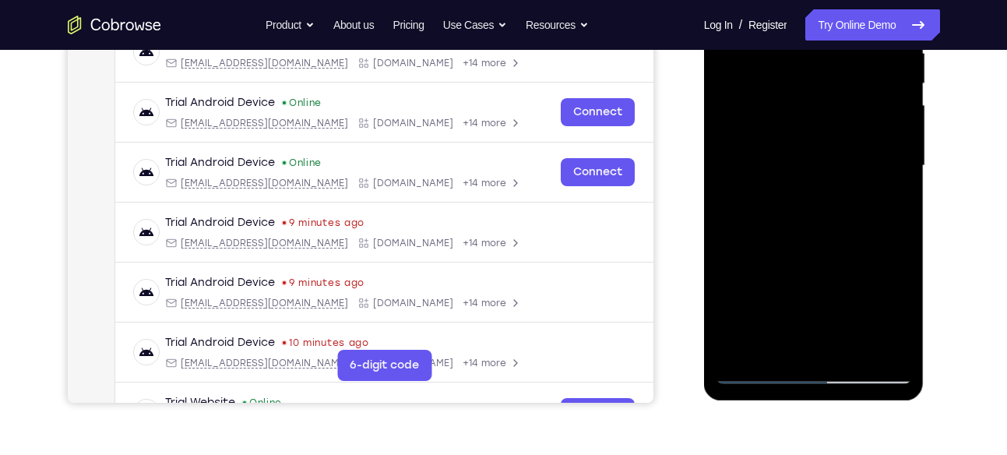
scroll to position [330, 0]
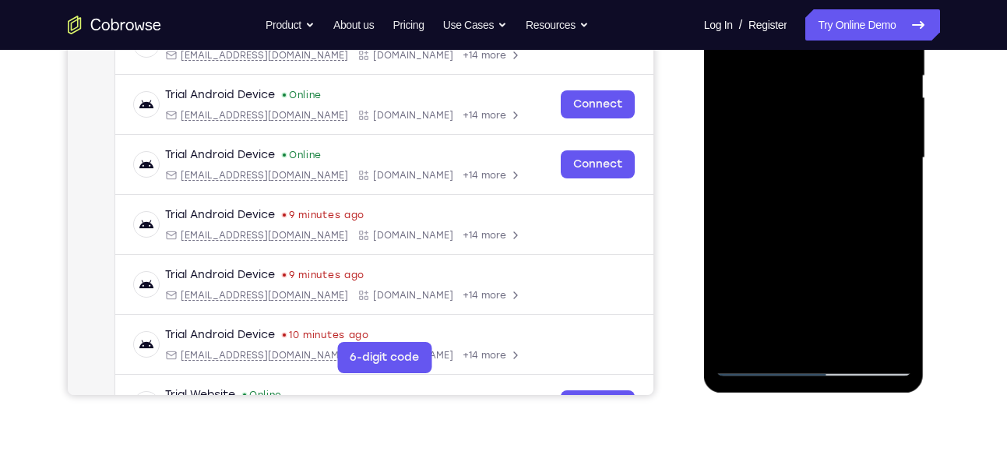
click at [875, 338] on div at bounding box center [814, 158] width 196 height 436
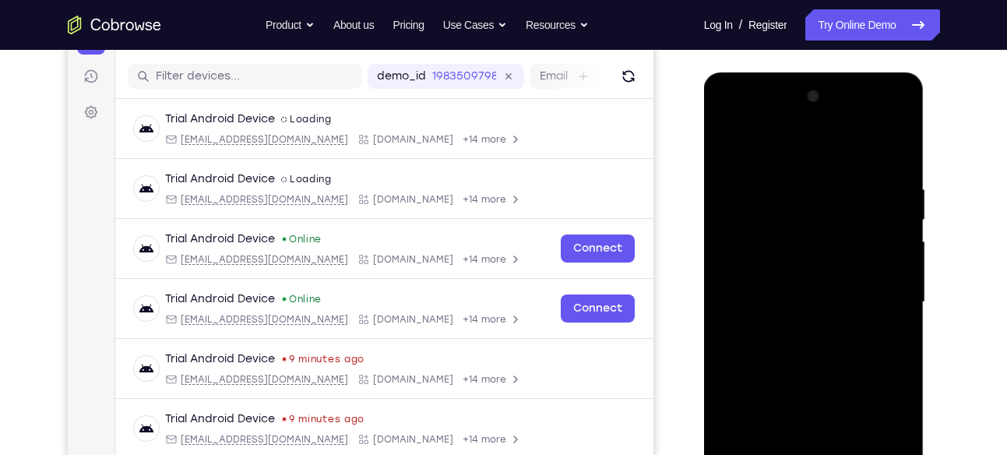
scroll to position [132, 0]
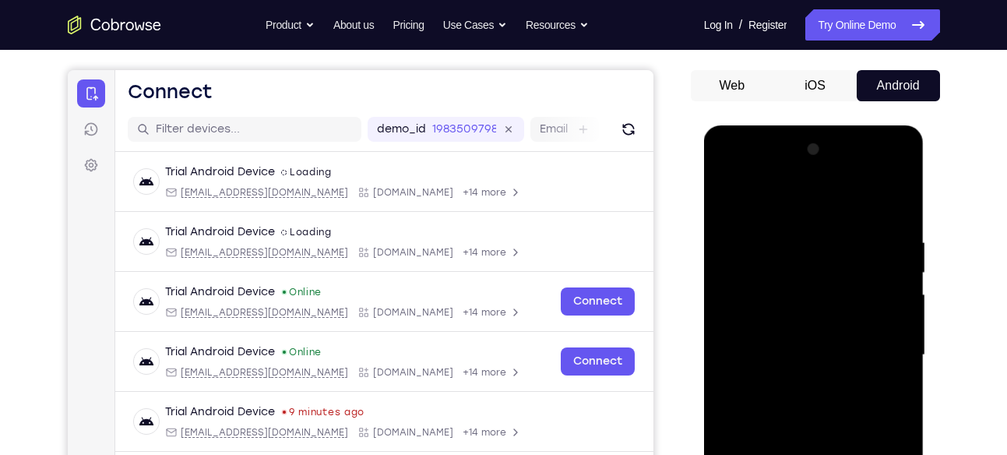
click at [895, 204] on div at bounding box center [814, 355] width 196 height 436
click at [896, 206] on div at bounding box center [814, 355] width 196 height 436
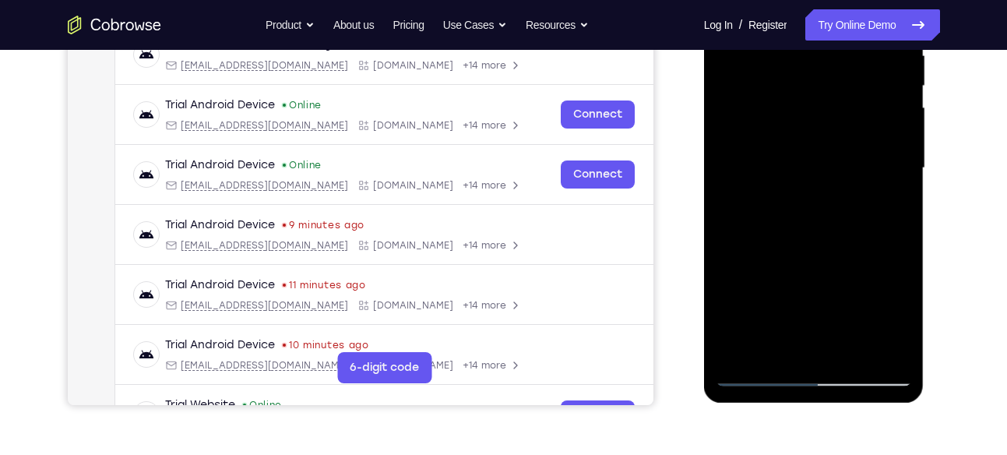
scroll to position [320, 0]
click at [763, 374] on div at bounding box center [814, 167] width 196 height 436
click at [857, 350] on div at bounding box center [814, 167] width 196 height 436
click at [850, 347] on div at bounding box center [814, 167] width 196 height 436
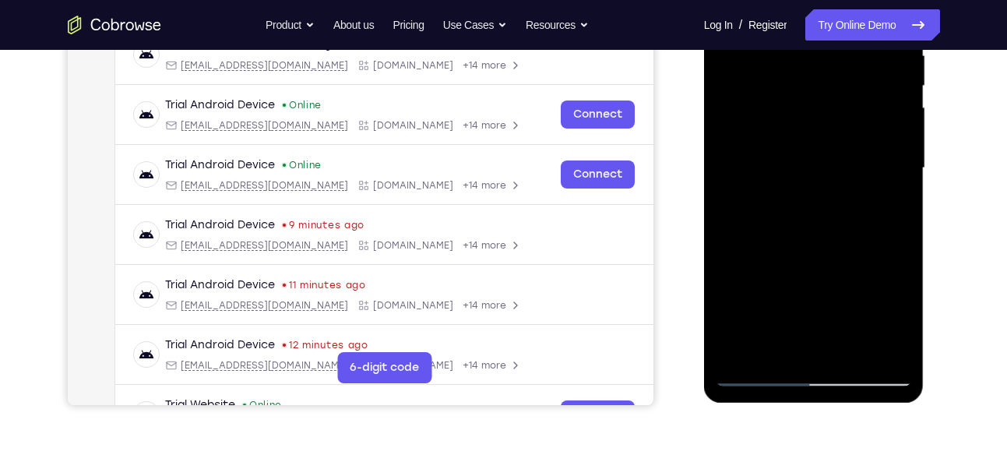
scroll to position [322, 0]
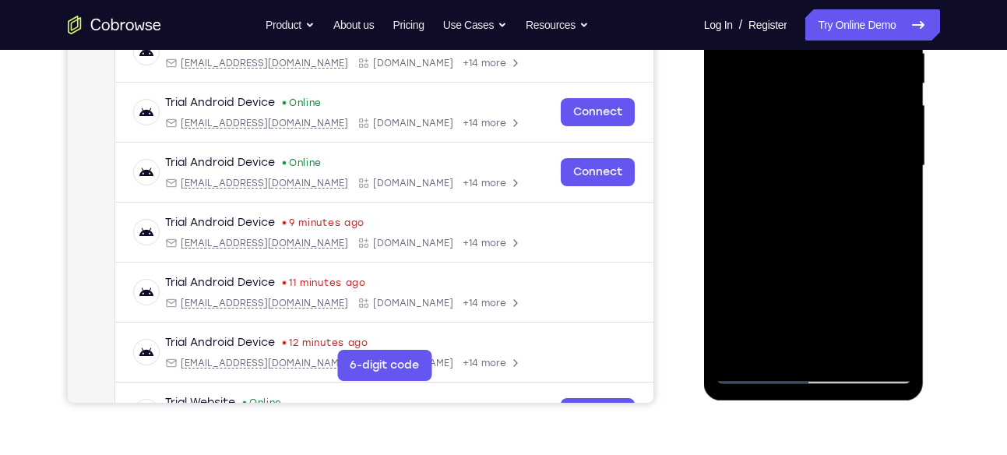
click at [820, 252] on div at bounding box center [814, 166] width 196 height 436
